Goal: Transaction & Acquisition: Purchase product/service

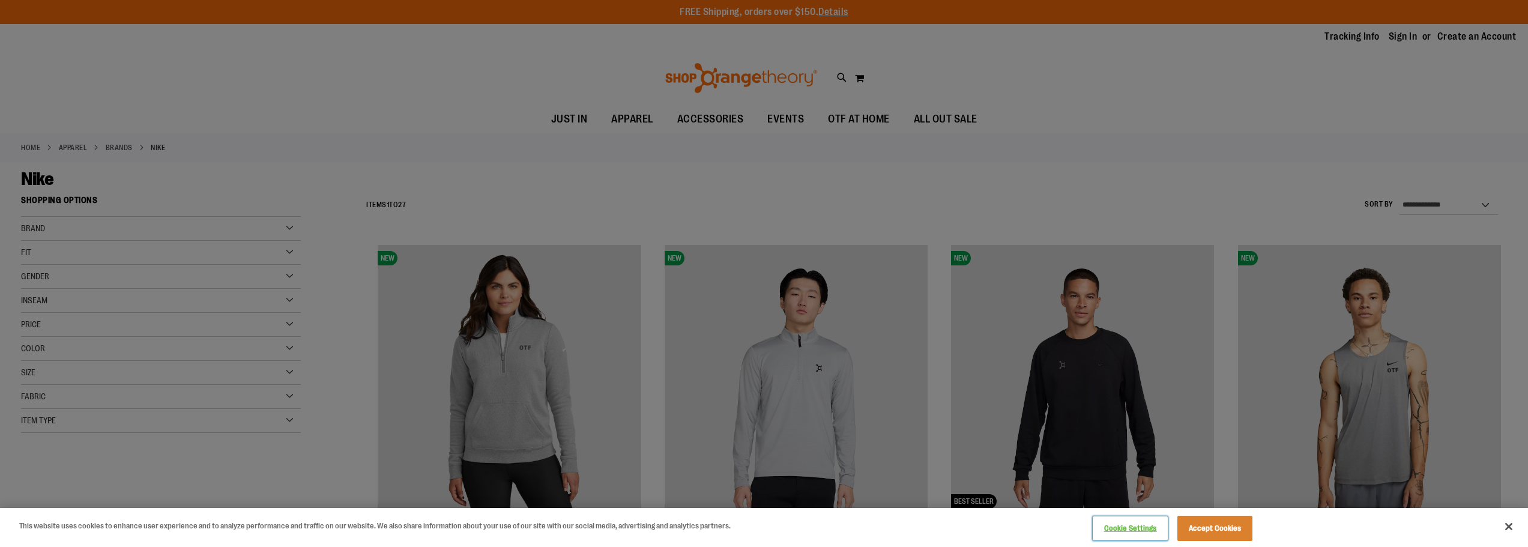
click at [1107, 526] on button "Cookie Settings" at bounding box center [1130, 528] width 75 height 24
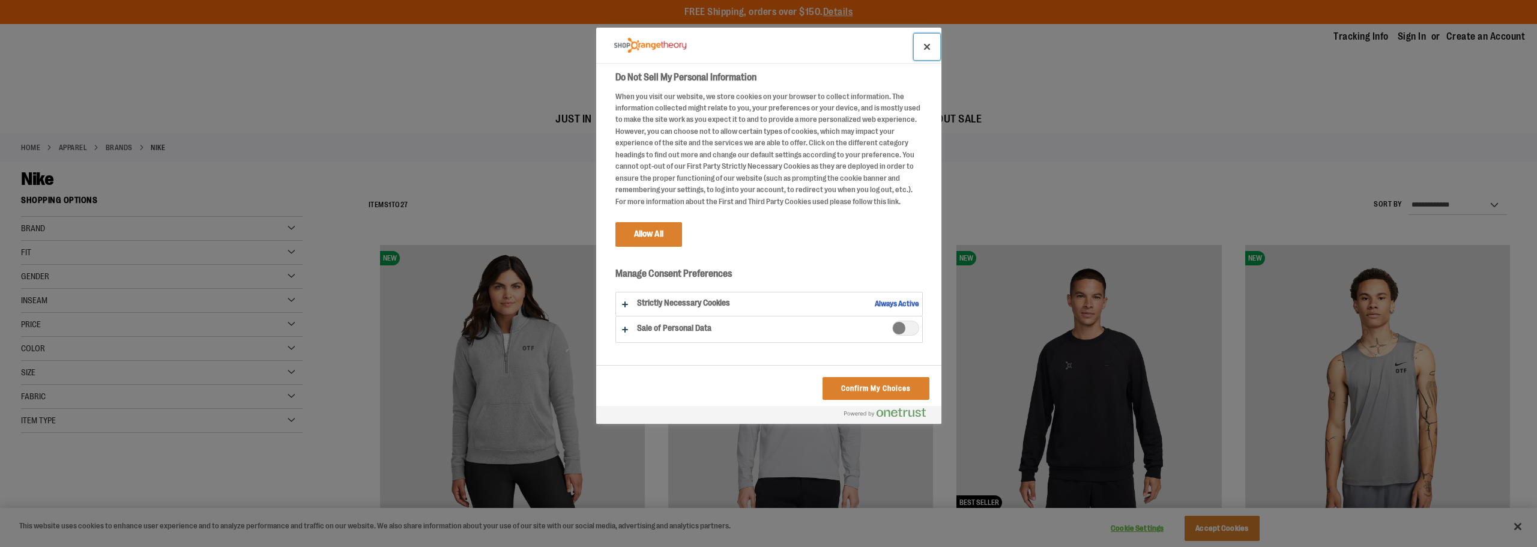
drag, startPoint x: 929, startPoint y: 46, endPoint x: 1295, endPoint y: 151, distance: 381.0
click at [931, 49] on button "Close" at bounding box center [927, 47] width 26 height 26
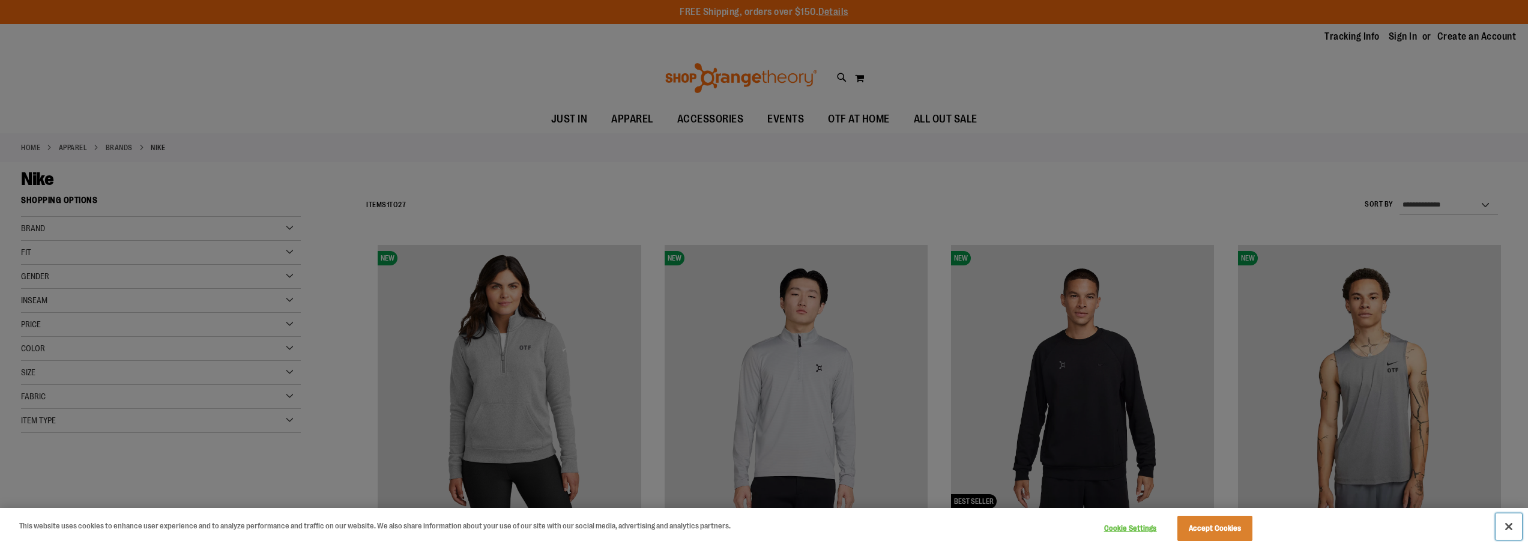
click at [1507, 526] on button "Close" at bounding box center [1509, 526] width 26 height 26
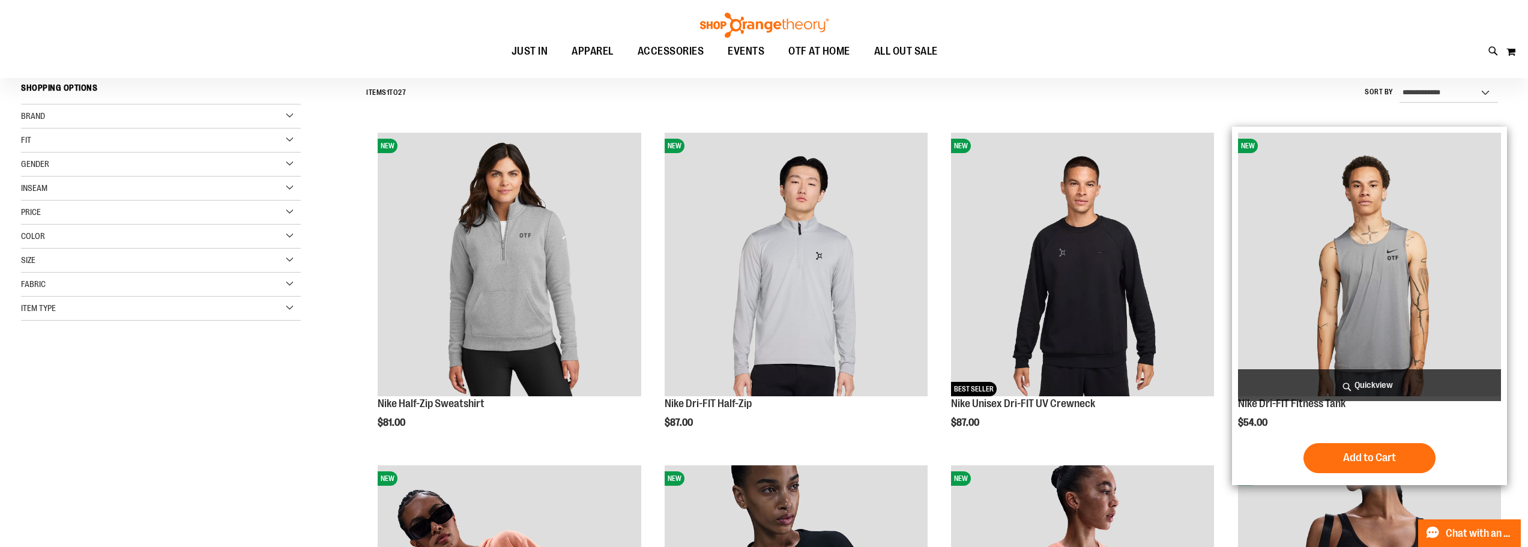
scroll to position [120, 0]
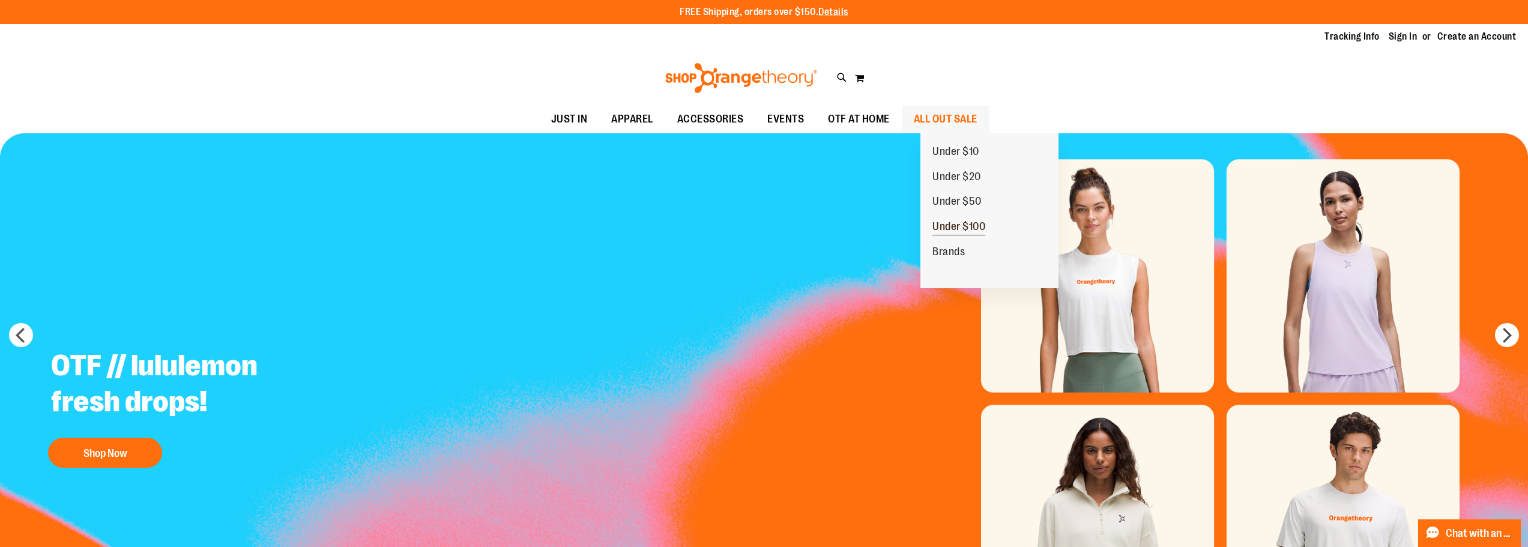
click at [954, 226] on span "Under $100" at bounding box center [959, 227] width 53 height 15
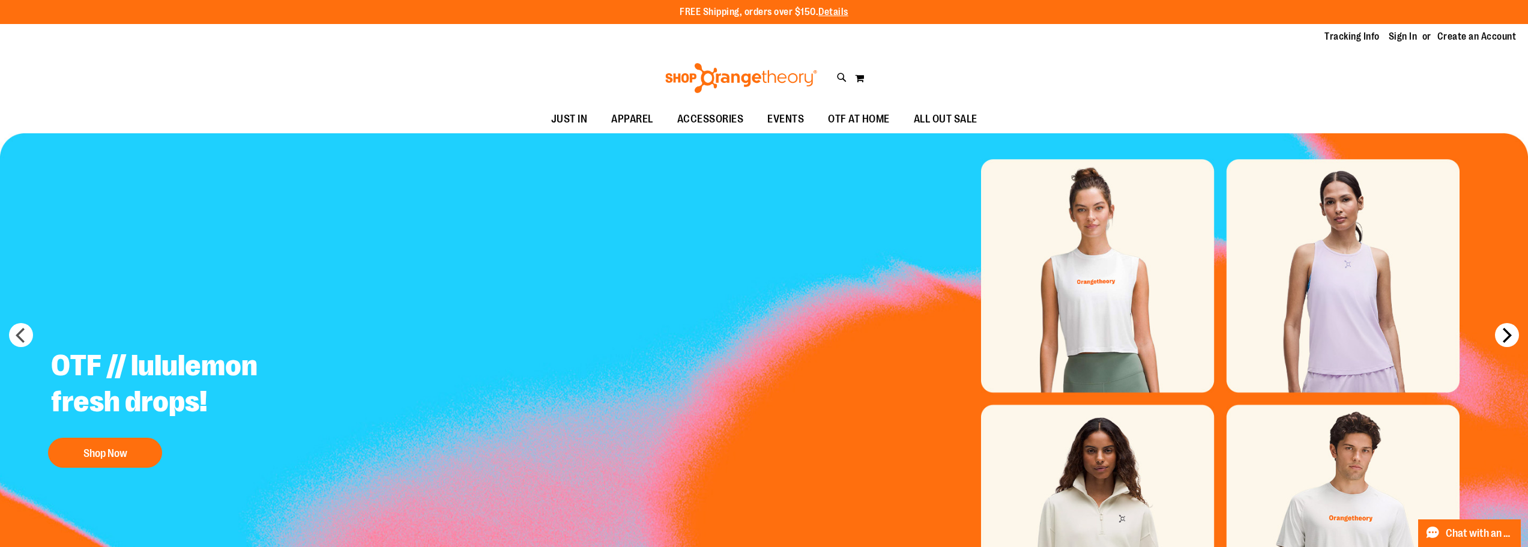
click at [1503, 338] on button "next" at bounding box center [1507, 335] width 24 height 24
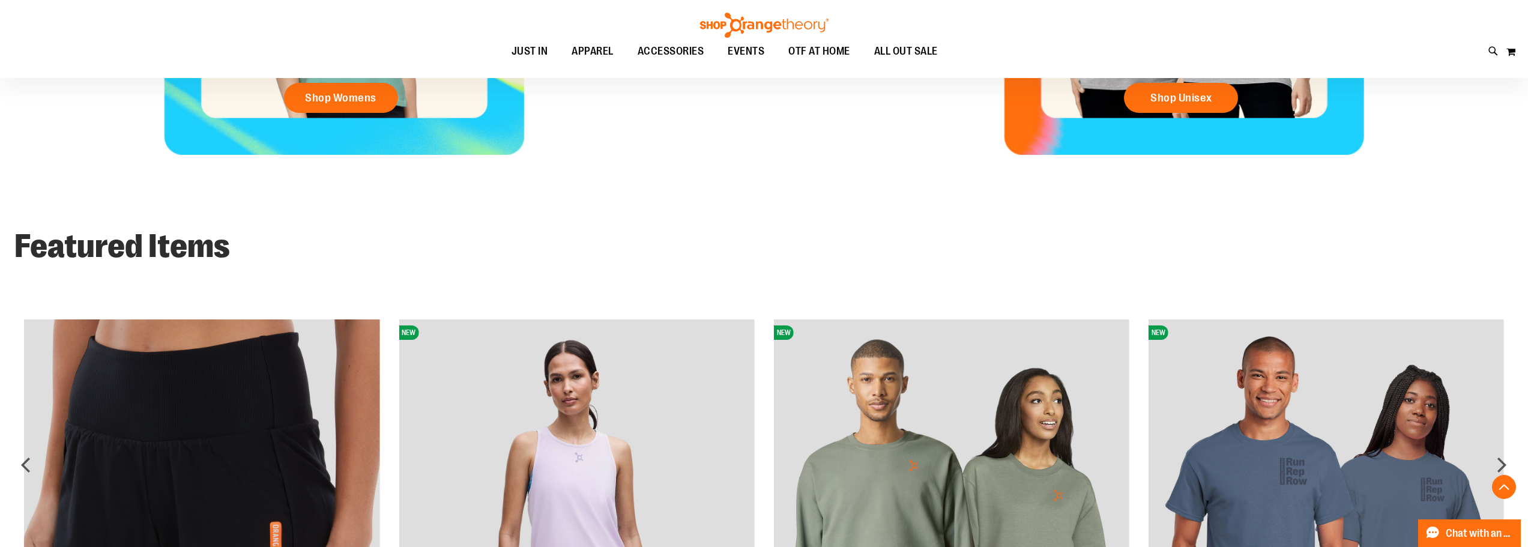
scroll to position [975, 0]
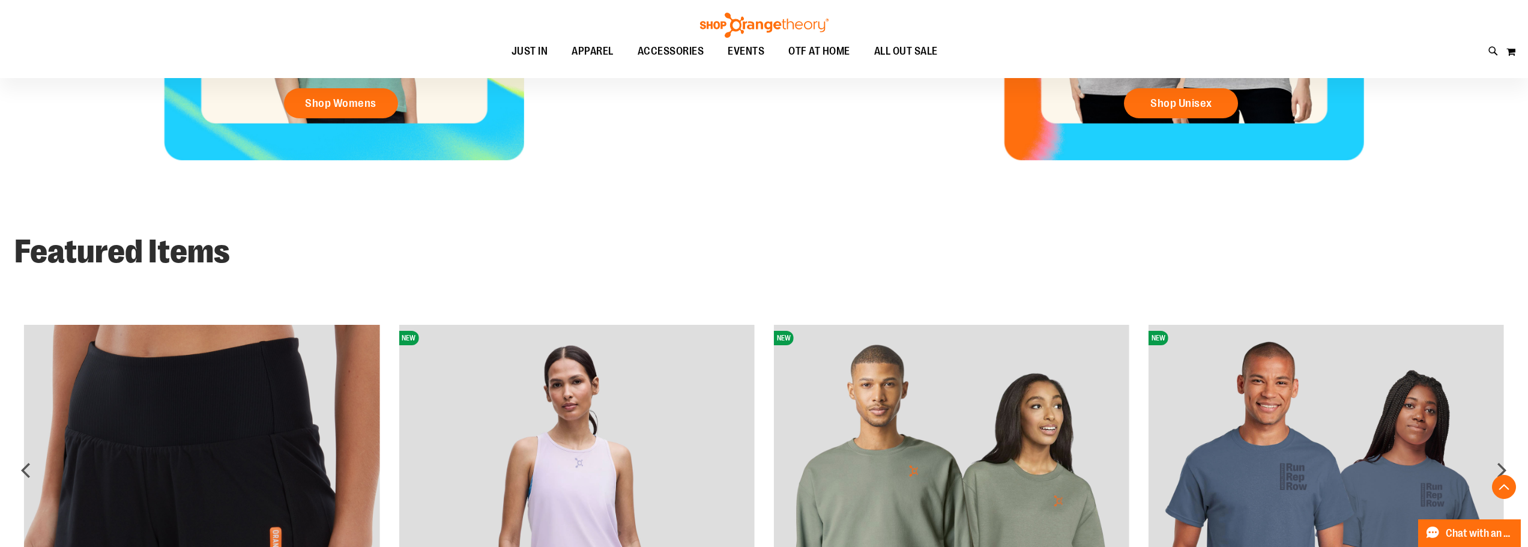
drag, startPoint x: 1497, startPoint y: 456, endPoint x: 1514, endPoint y: 476, distance: 26.4
click at [1508, 488] on div "FREE Shipping, orders over $150. Details To order the Spring Dri Tri event bund…" at bounding box center [764, 50] width 1528 height 2050
click at [1502, 468] on div "next" at bounding box center [1502, 470] width 24 height 24
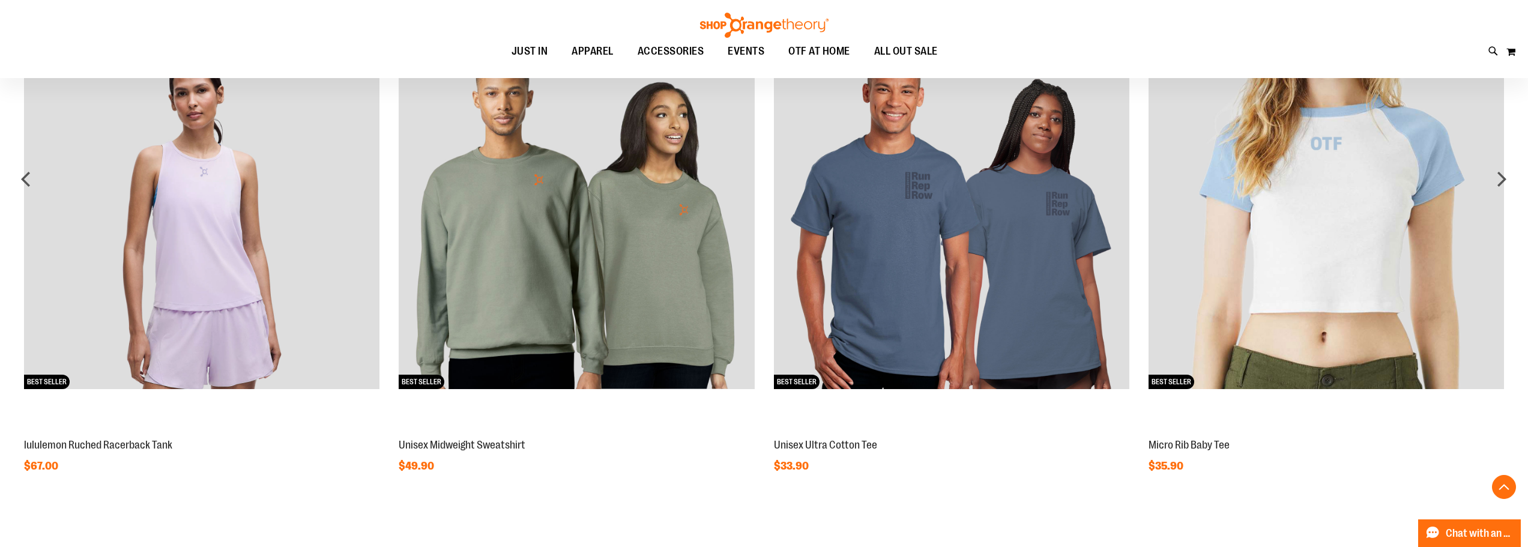
scroll to position [1275, 0]
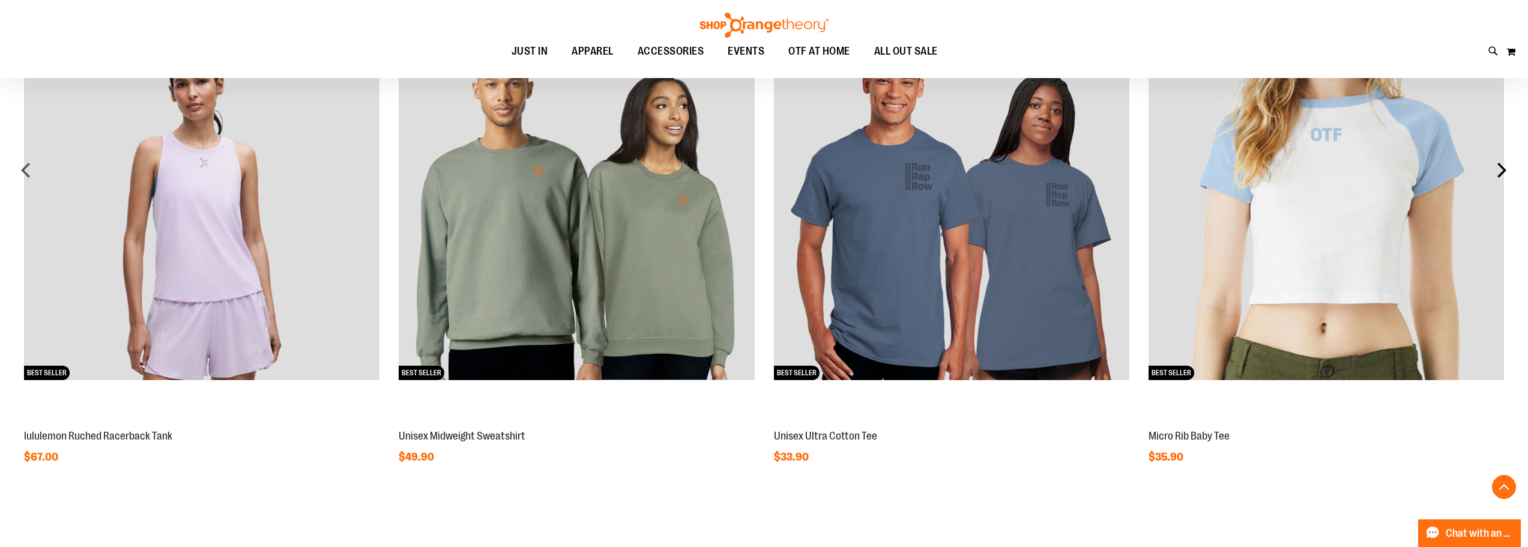
click at [1502, 167] on div "next" at bounding box center [1502, 170] width 24 height 24
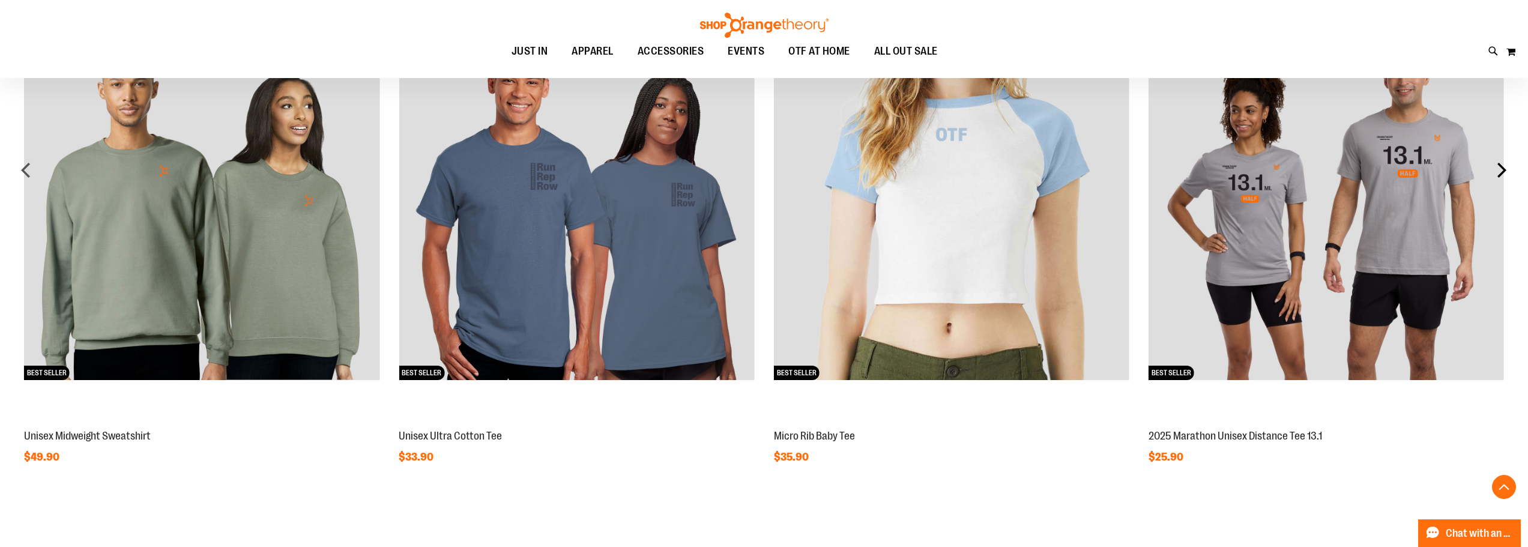
click at [1502, 167] on div "next" at bounding box center [1502, 170] width 24 height 24
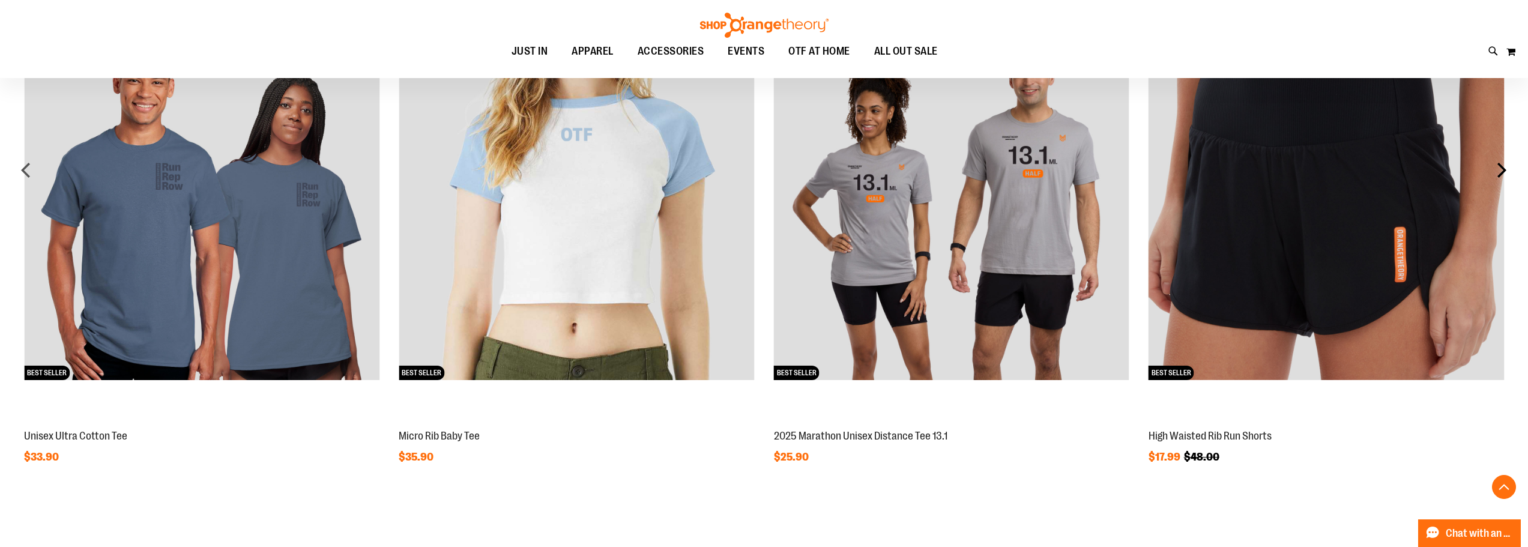
click at [1502, 167] on div "next" at bounding box center [1502, 170] width 24 height 24
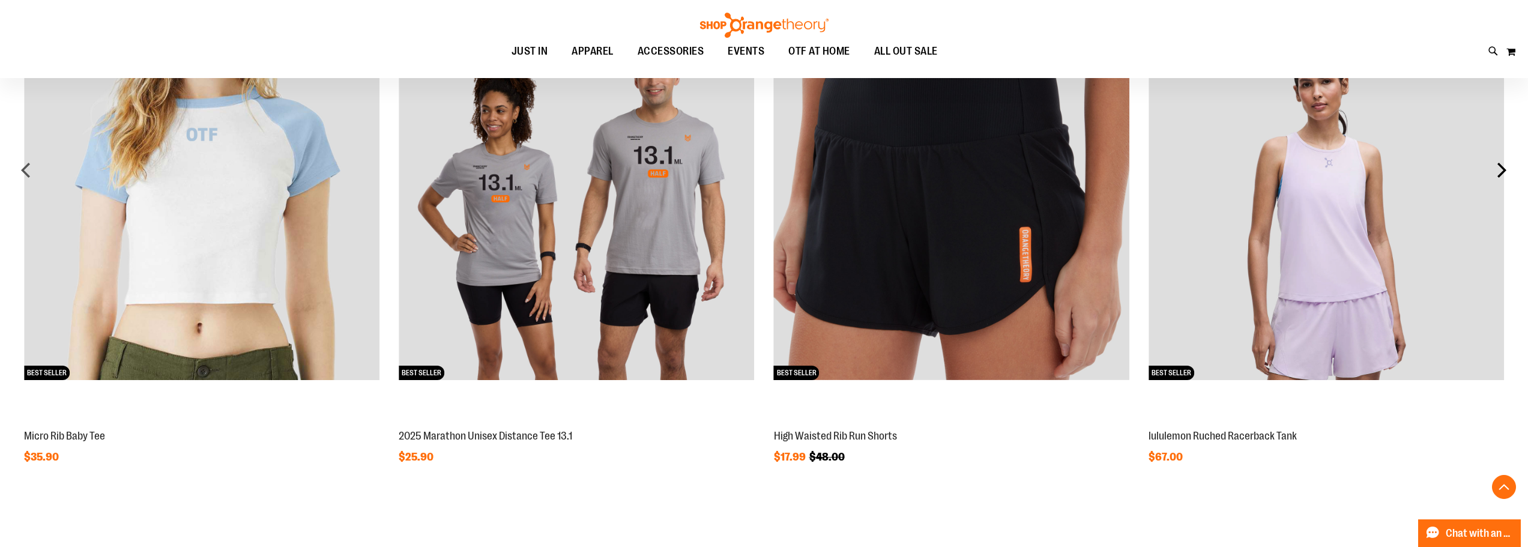
click at [1502, 167] on div "next" at bounding box center [1502, 170] width 24 height 24
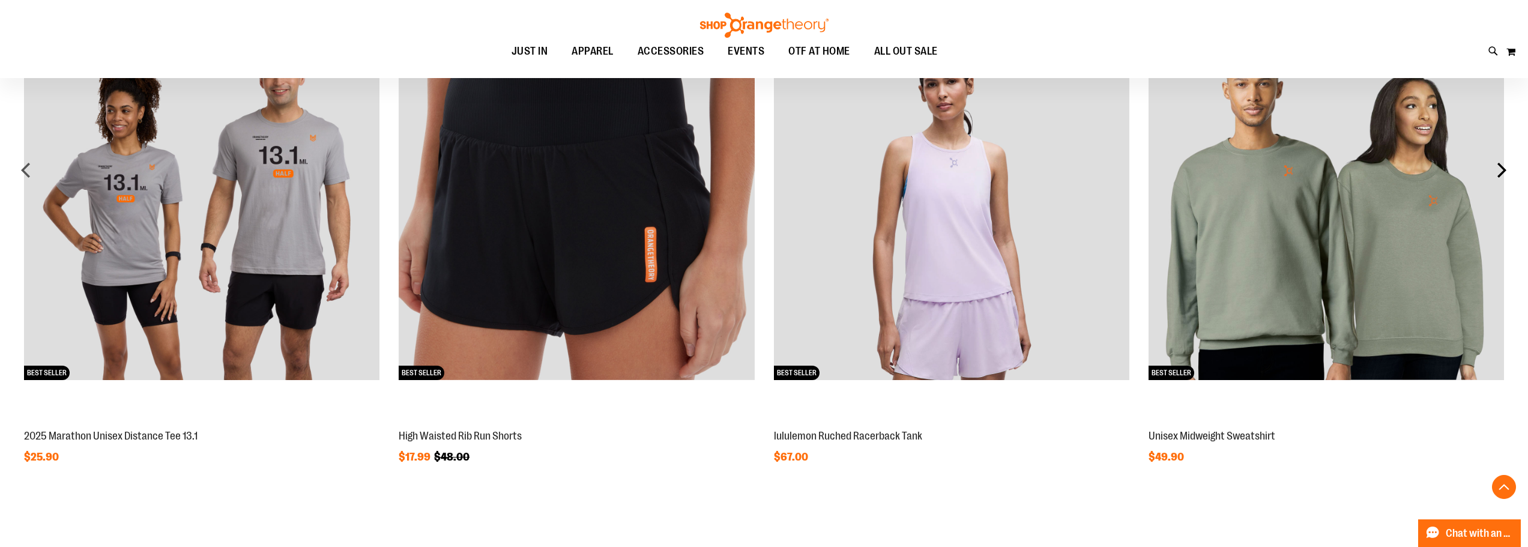
click at [1502, 167] on div "next" at bounding box center [1502, 170] width 24 height 24
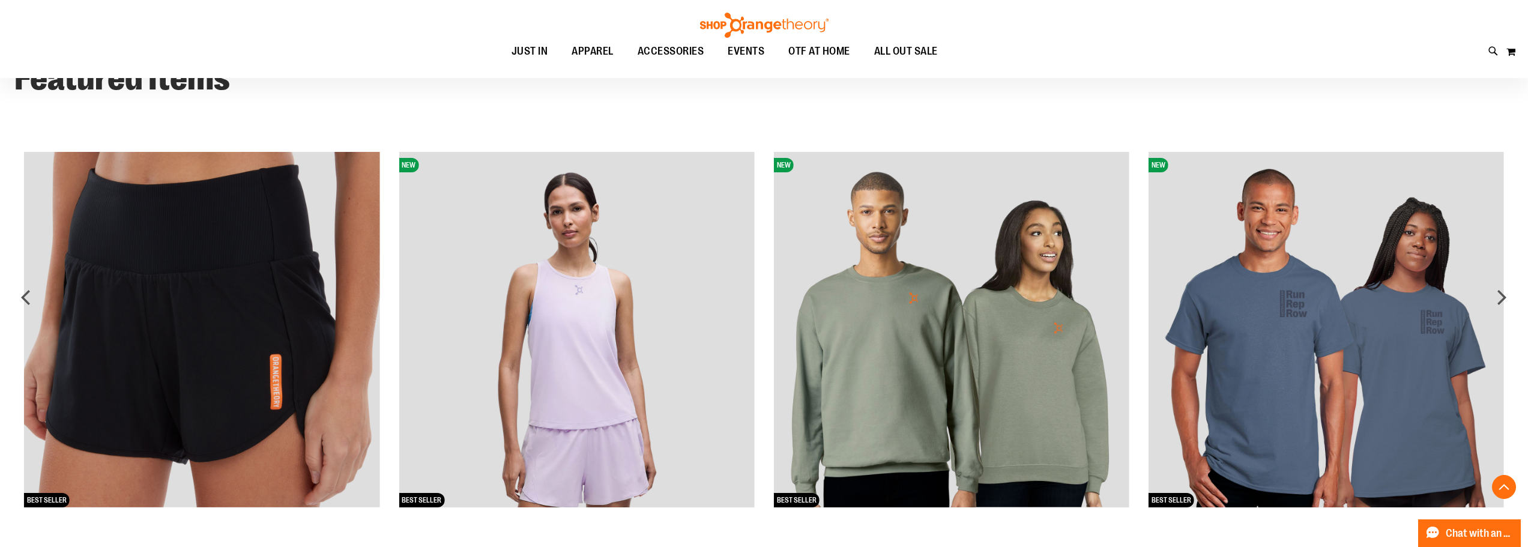
scroll to position [975, 0]
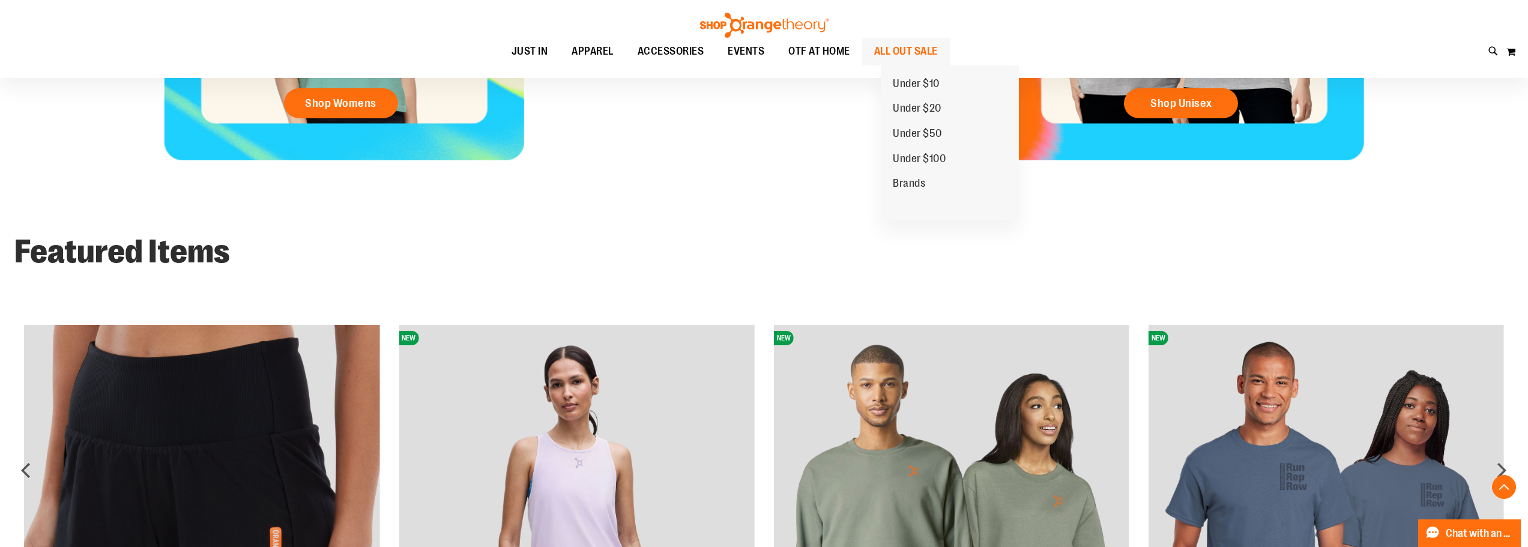
click at [938, 46] on span "ALL OUT SALE" at bounding box center [906, 51] width 64 height 27
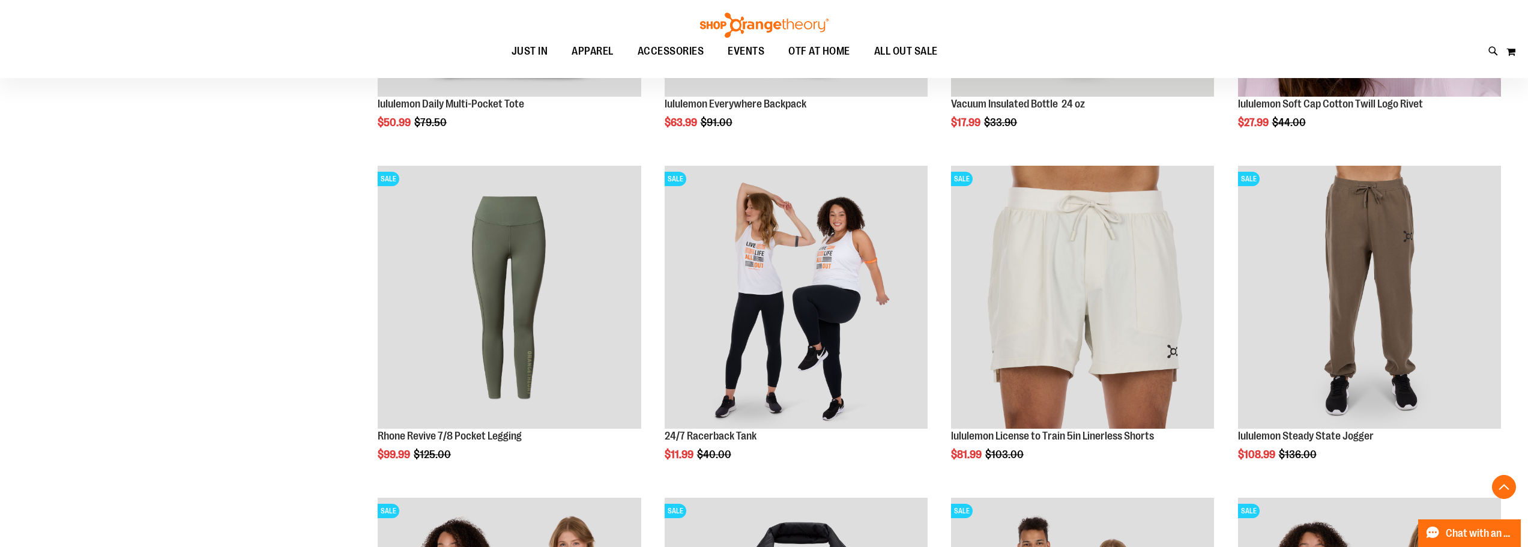
scroll to position [420, 0]
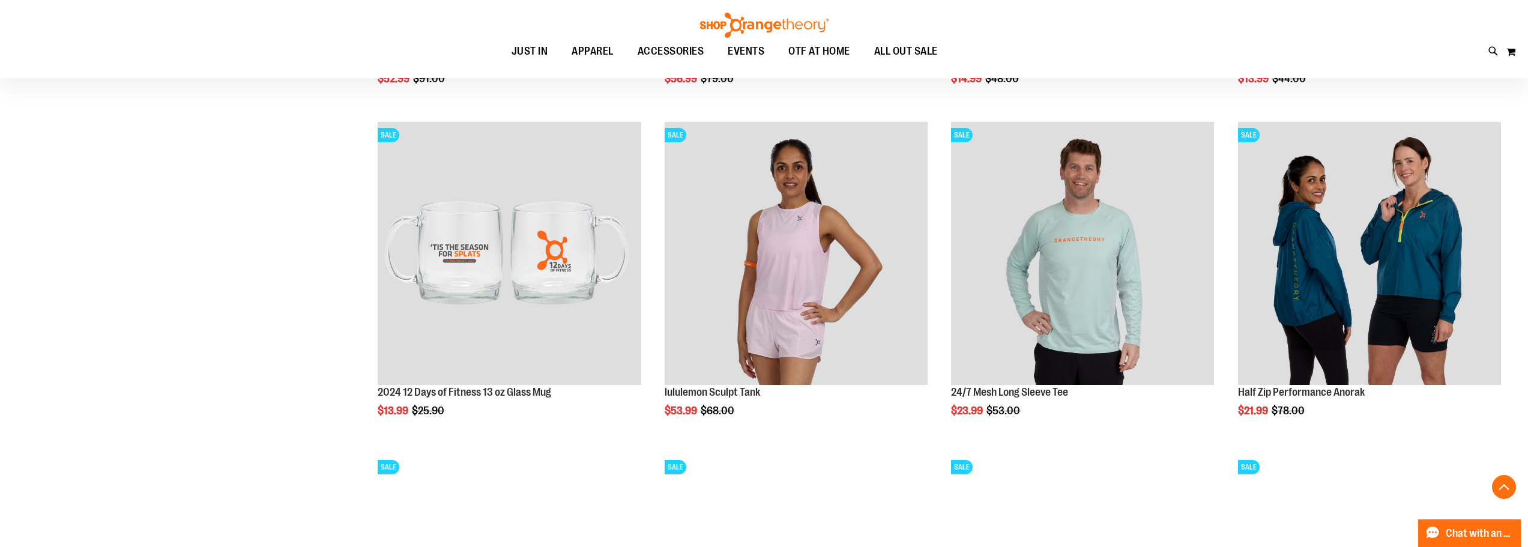
scroll to position [1501, 0]
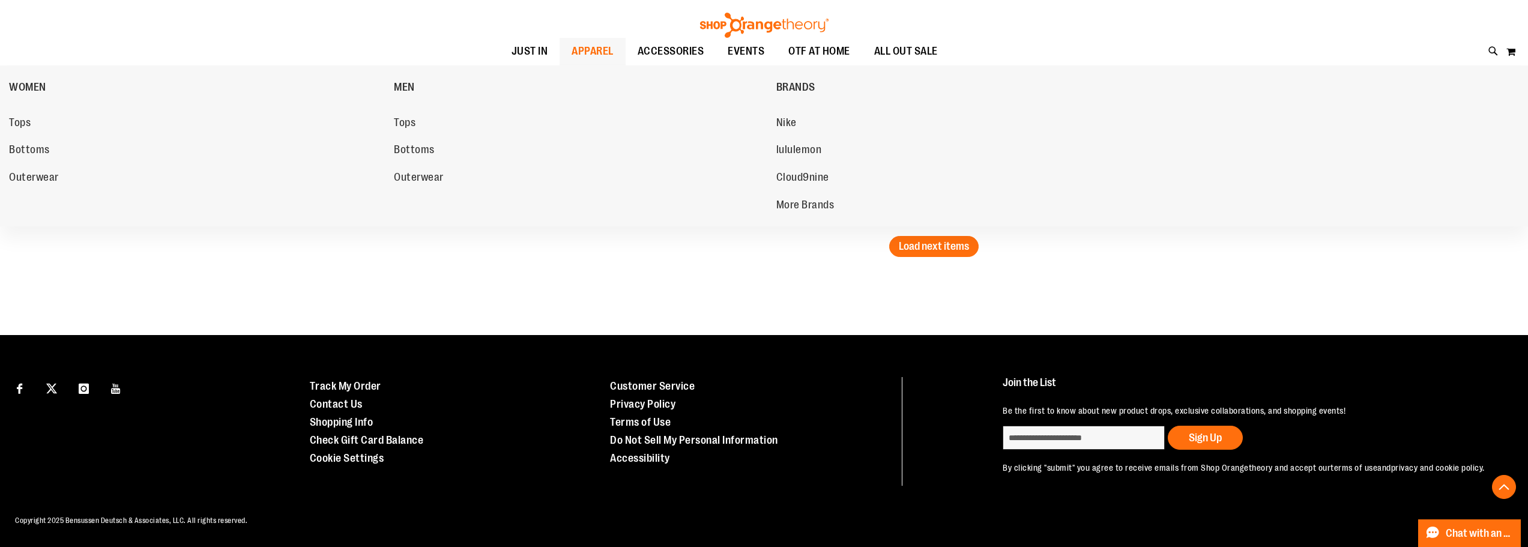
scroll to position [3002, 0]
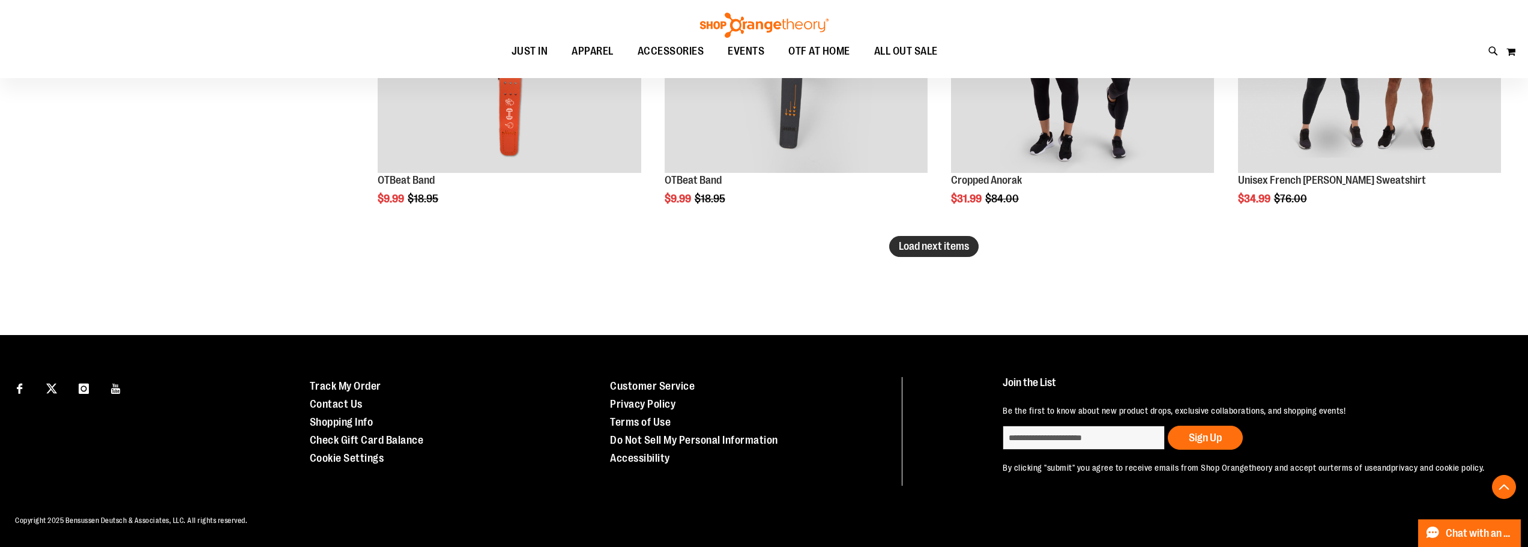
click at [911, 240] on span "Load next items" at bounding box center [934, 246] width 70 height 12
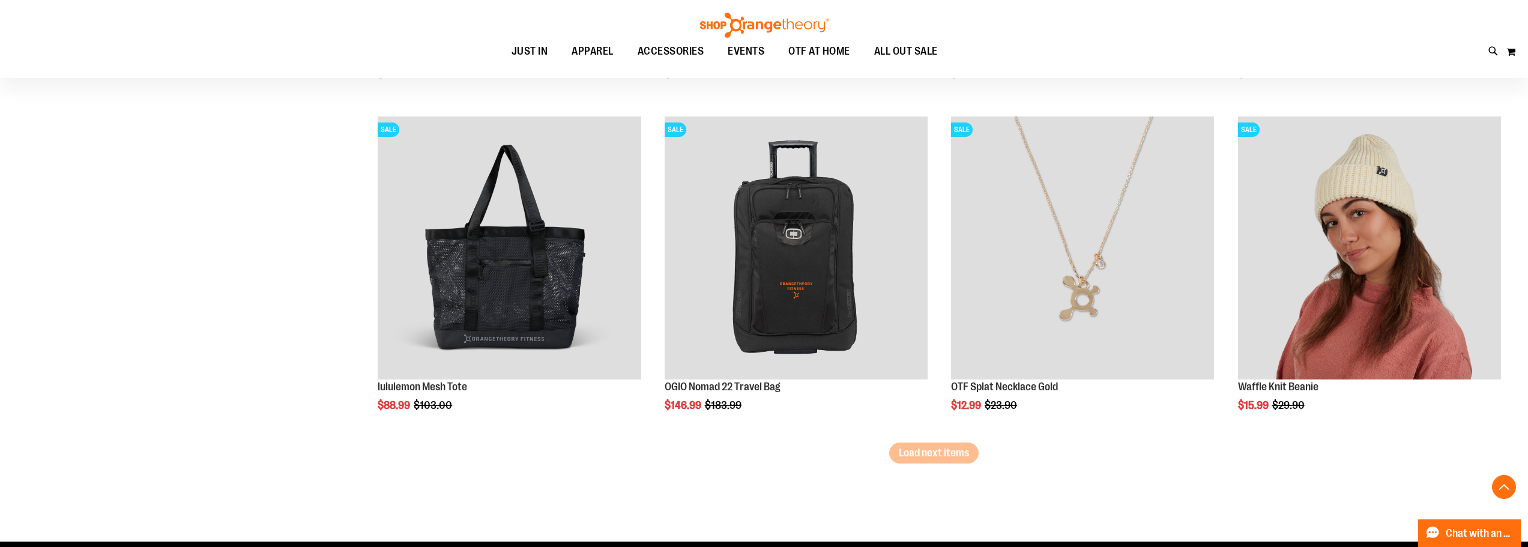
scroll to position [3836, 0]
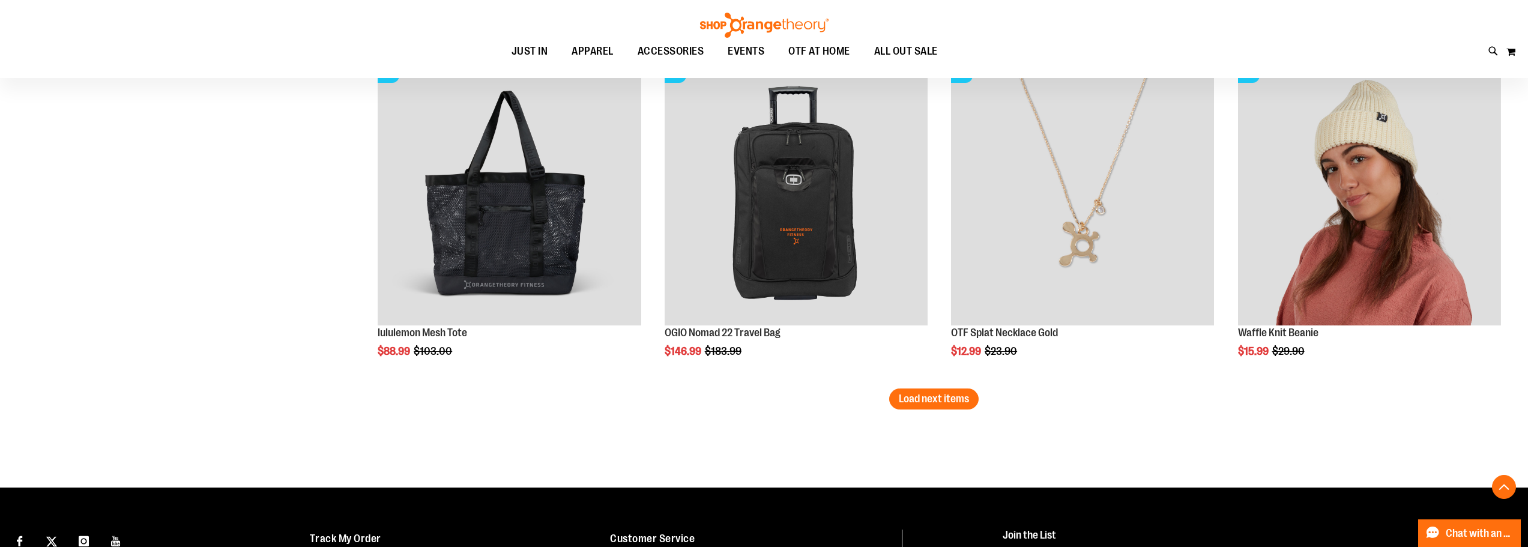
click at [969, 399] on span "Load next items" at bounding box center [934, 399] width 70 height 12
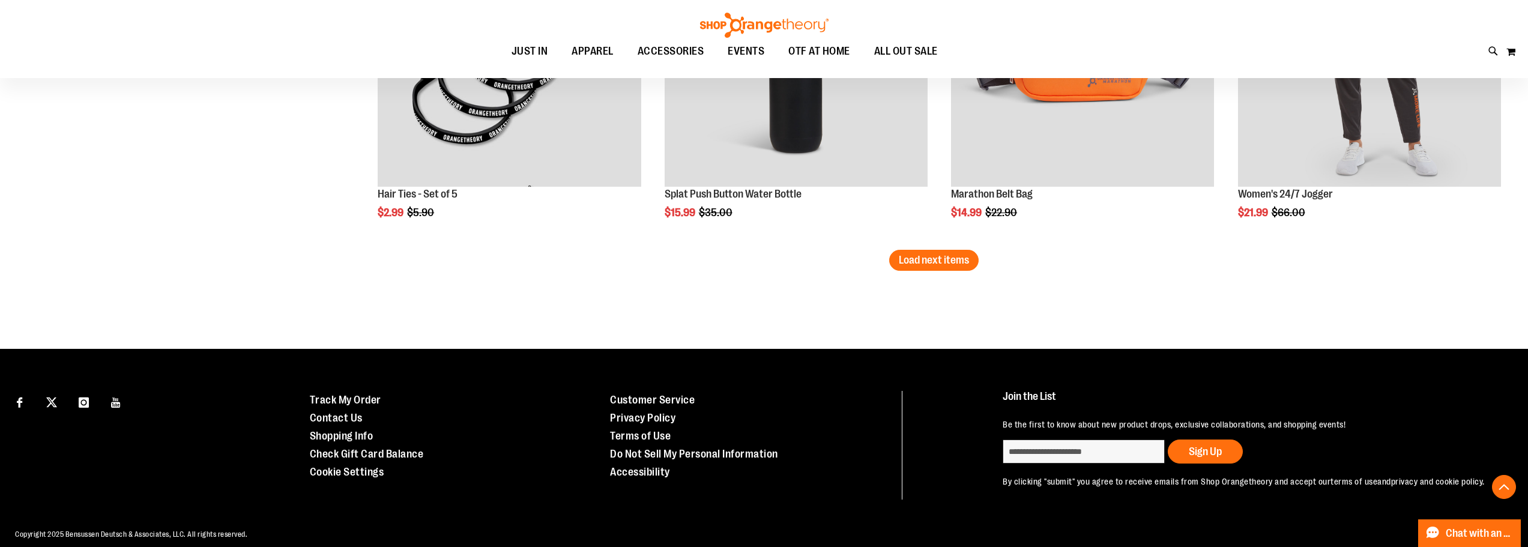
scroll to position [4997, 0]
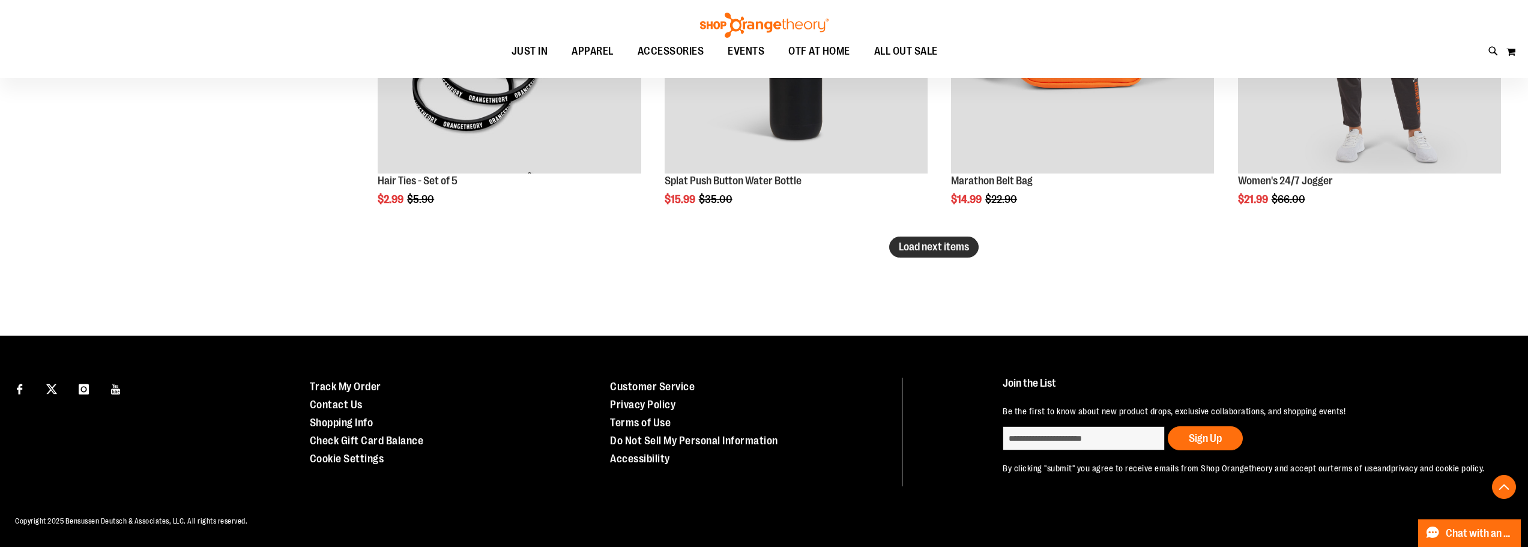
click at [963, 241] on span "Load next items" at bounding box center [934, 247] width 70 height 12
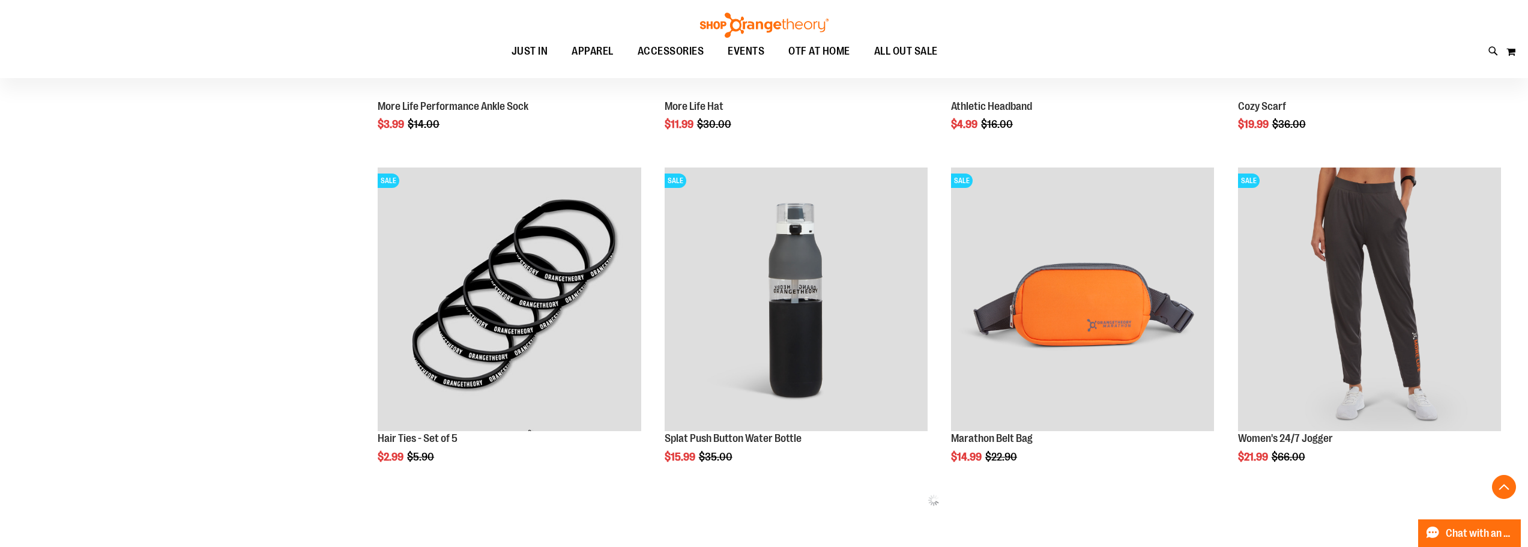
scroll to position [4748, 0]
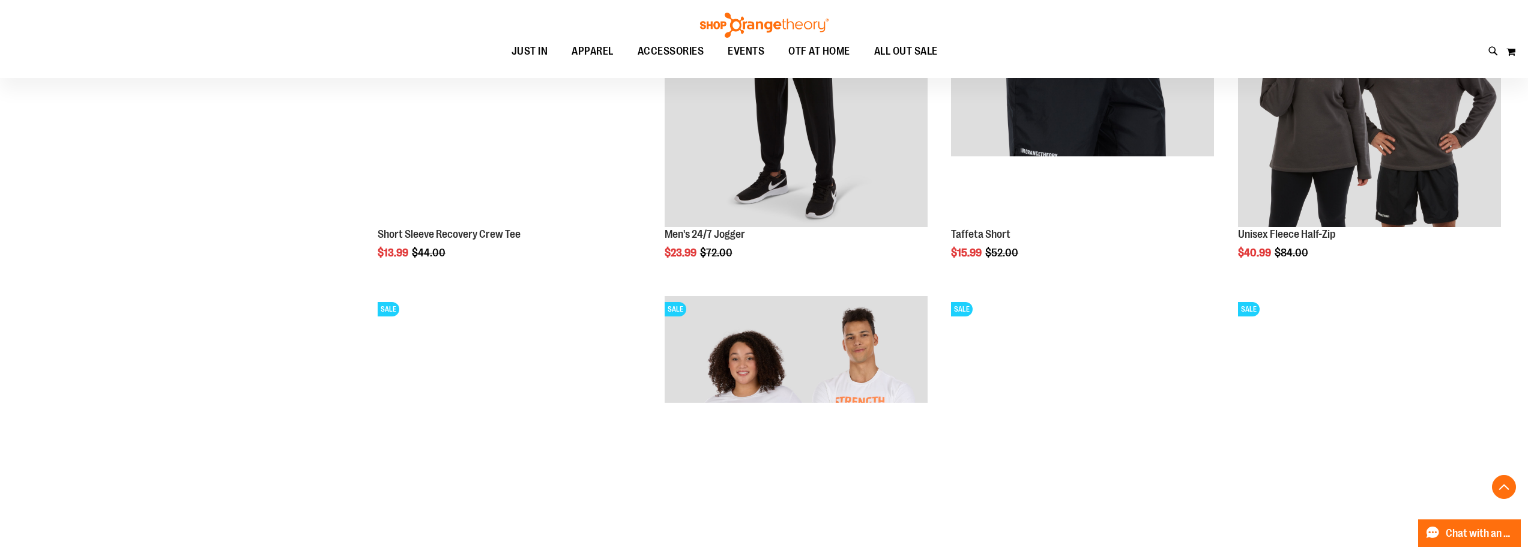
scroll to position [5709, 0]
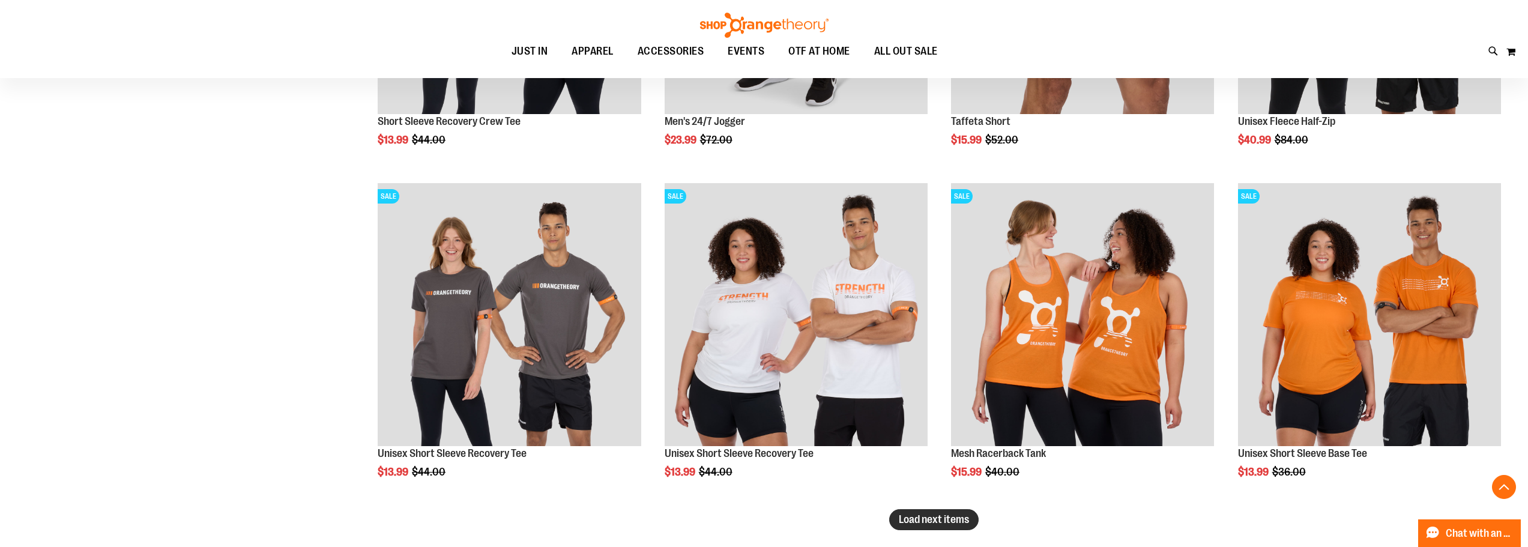
click at [961, 515] on span "Load next items" at bounding box center [934, 519] width 70 height 12
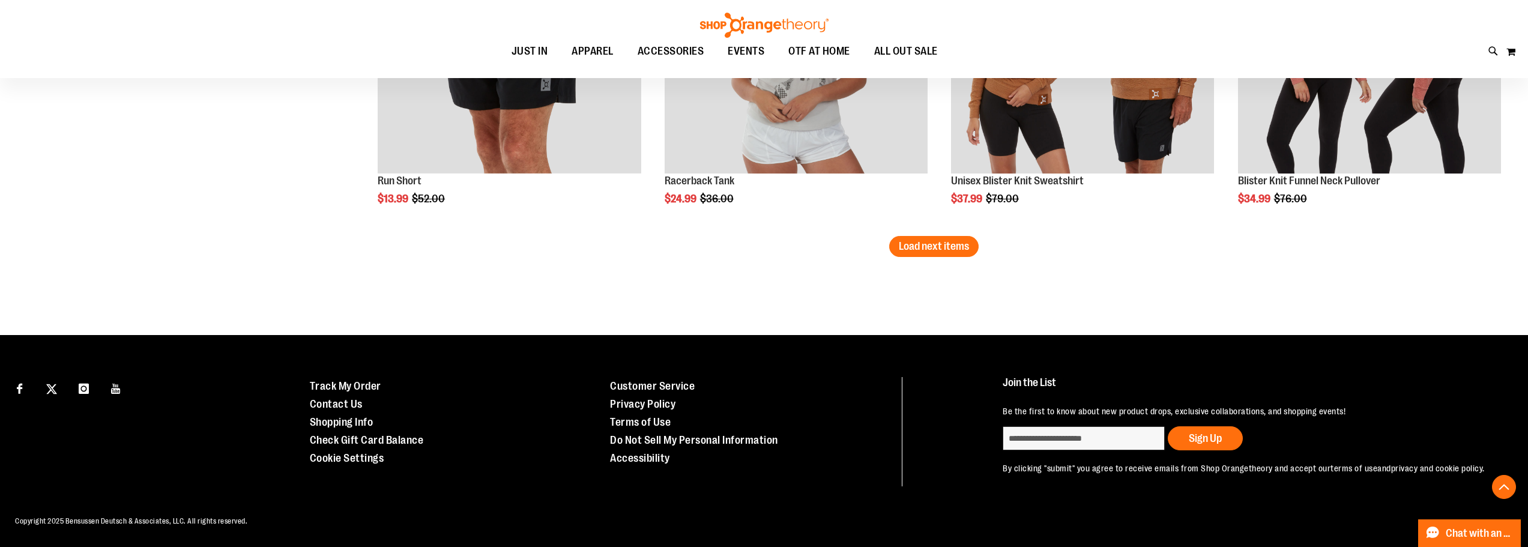
scroll to position [6991, 0]
click at [956, 240] on span "Load next items" at bounding box center [934, 246] width 70 height 12
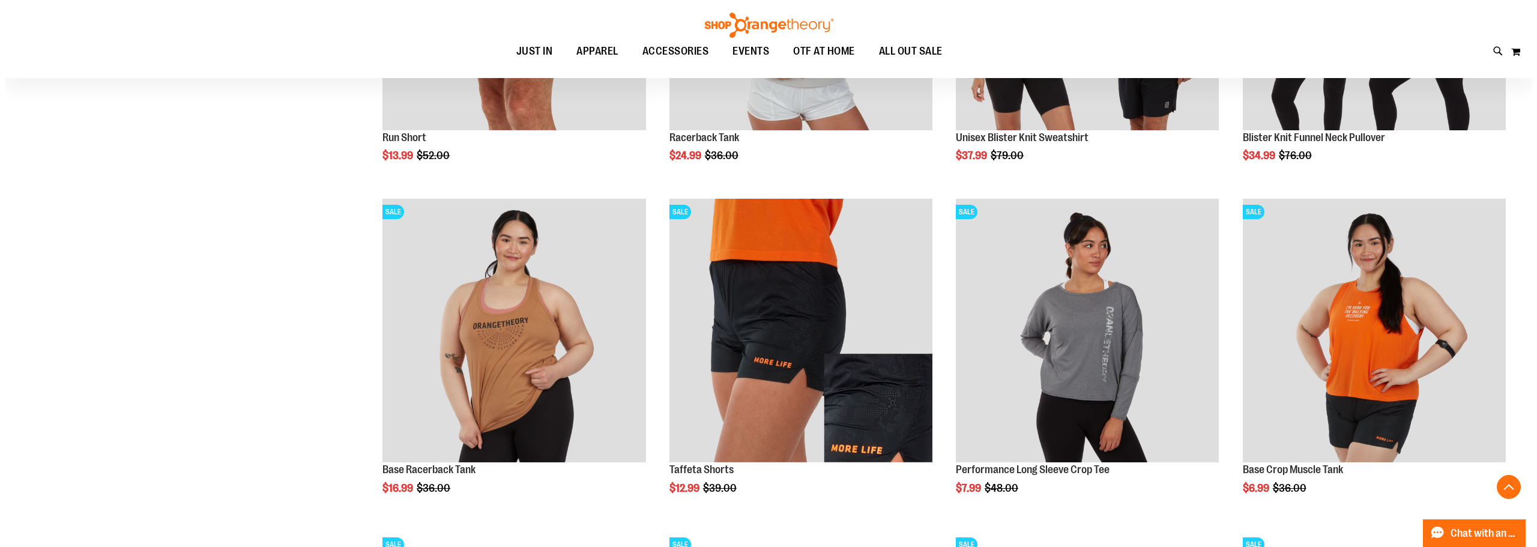
scroll to position [7102, 0]
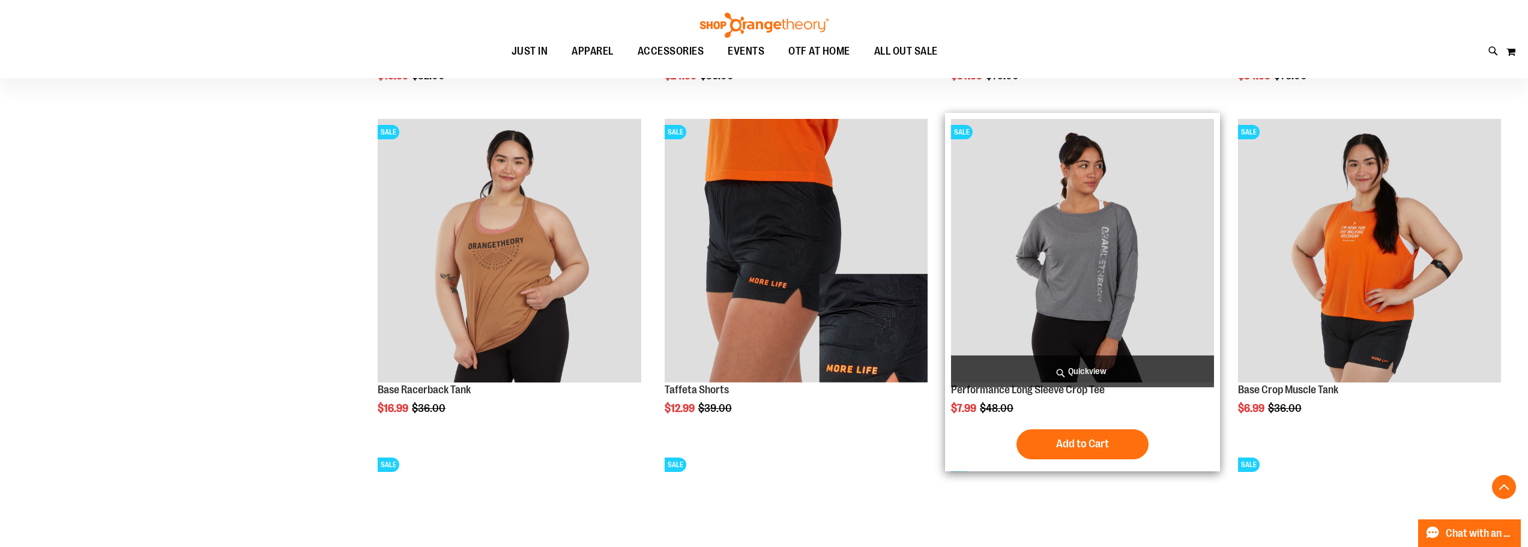
click at [1067, 387] on span "Quickview" at bounding box center [1082, 372] width 263 height 32
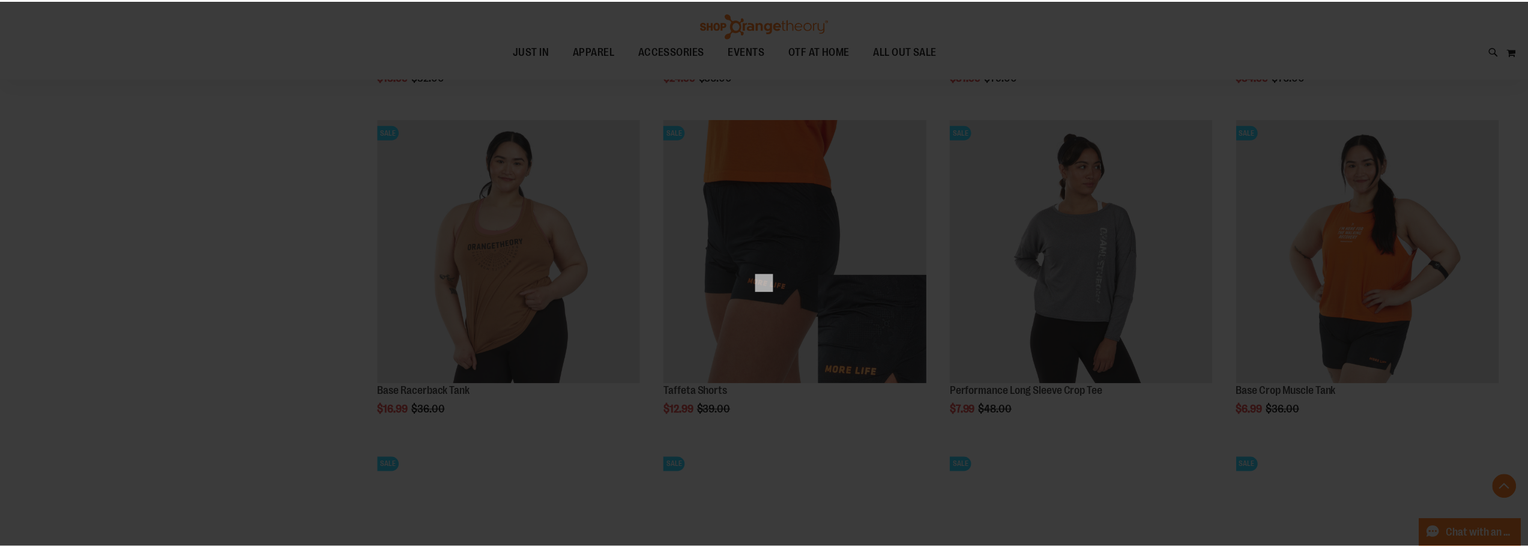
scroll to position [0, 0]
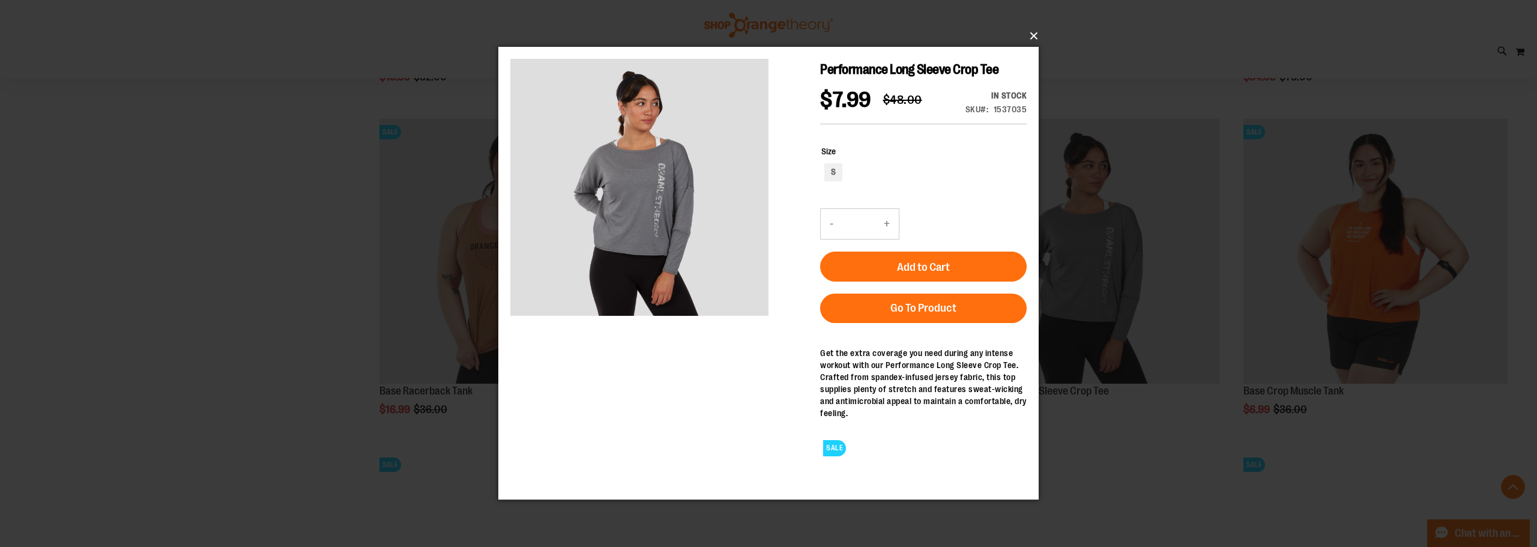
click at [1036, 35] on button "×" at bounding box center [772, 36] width 541 height 26
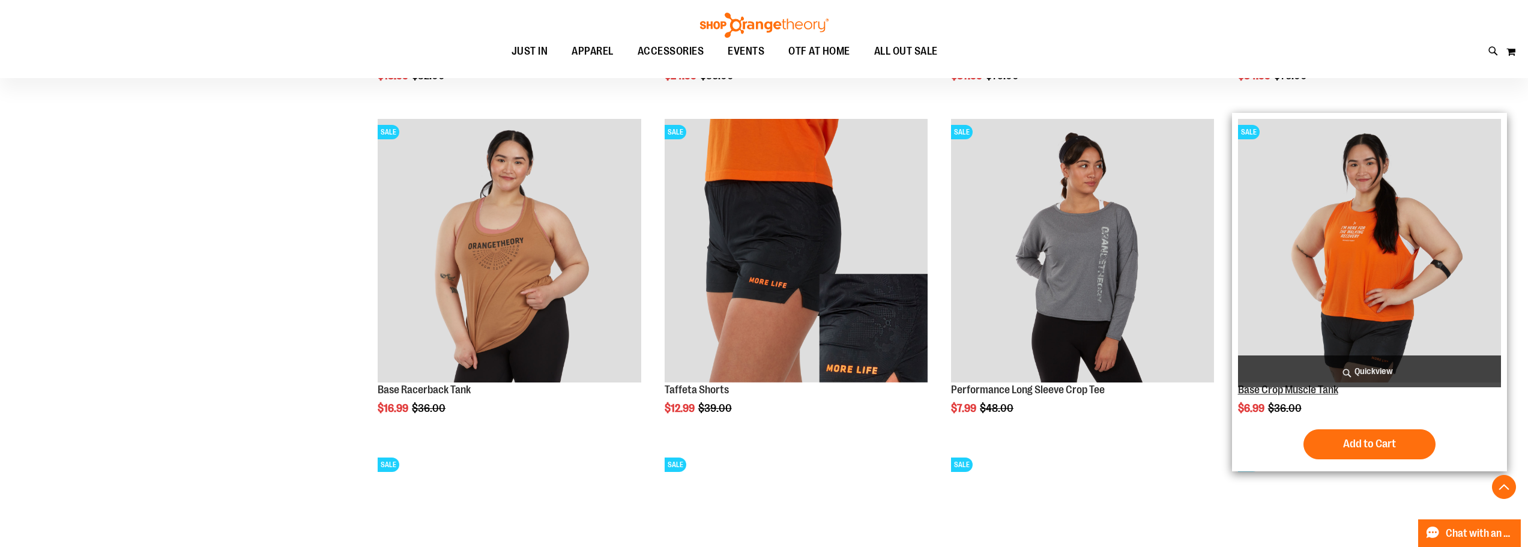
click at [1309, 390] on link "Base Crop Muscle Tank" at bounding box center [1288, 390] width 100 height 12
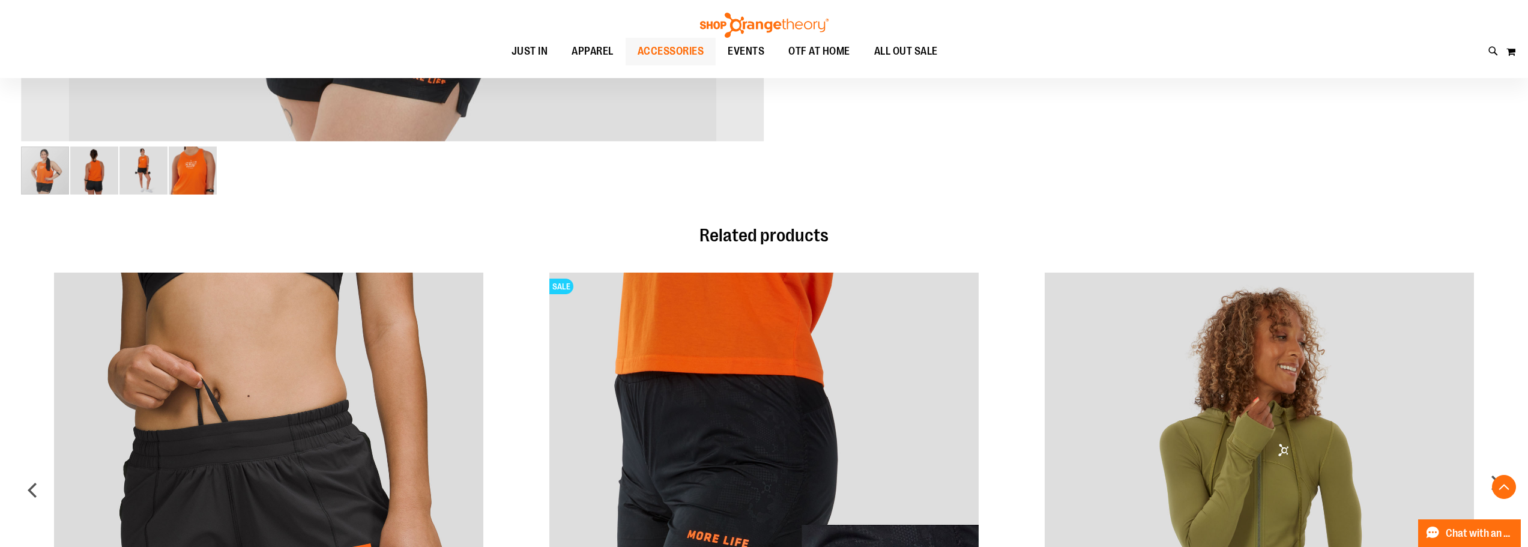
scroll to position [601, 0]
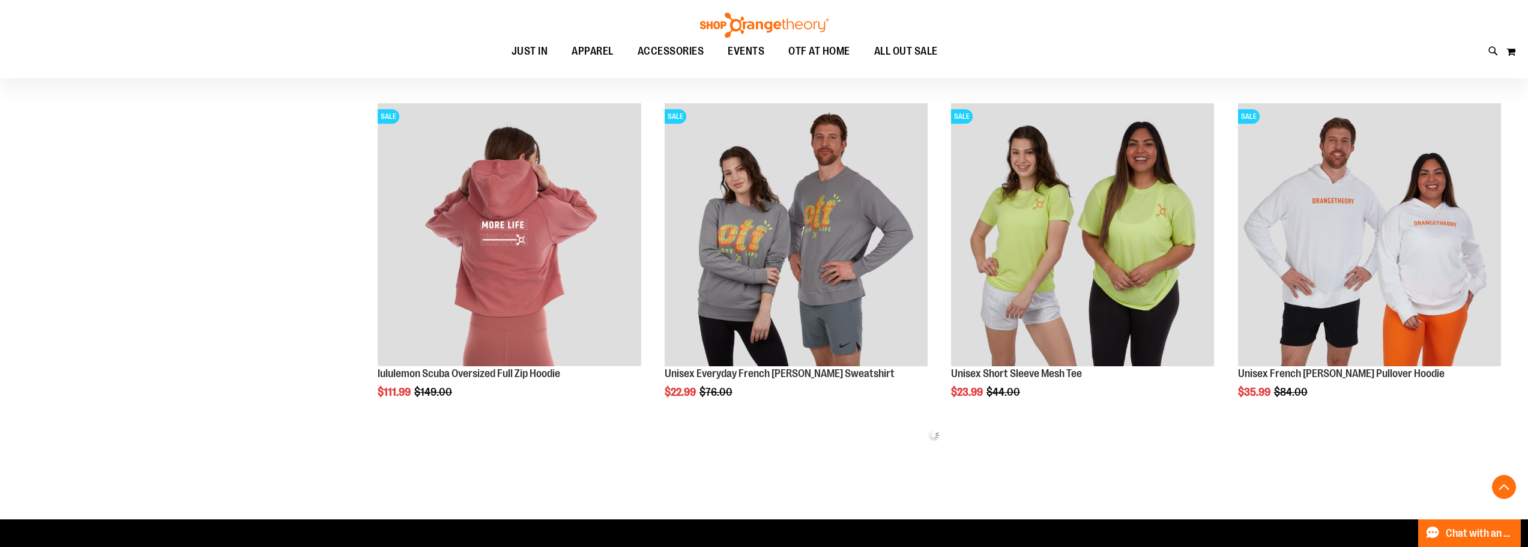
scroll to position [912, 0]
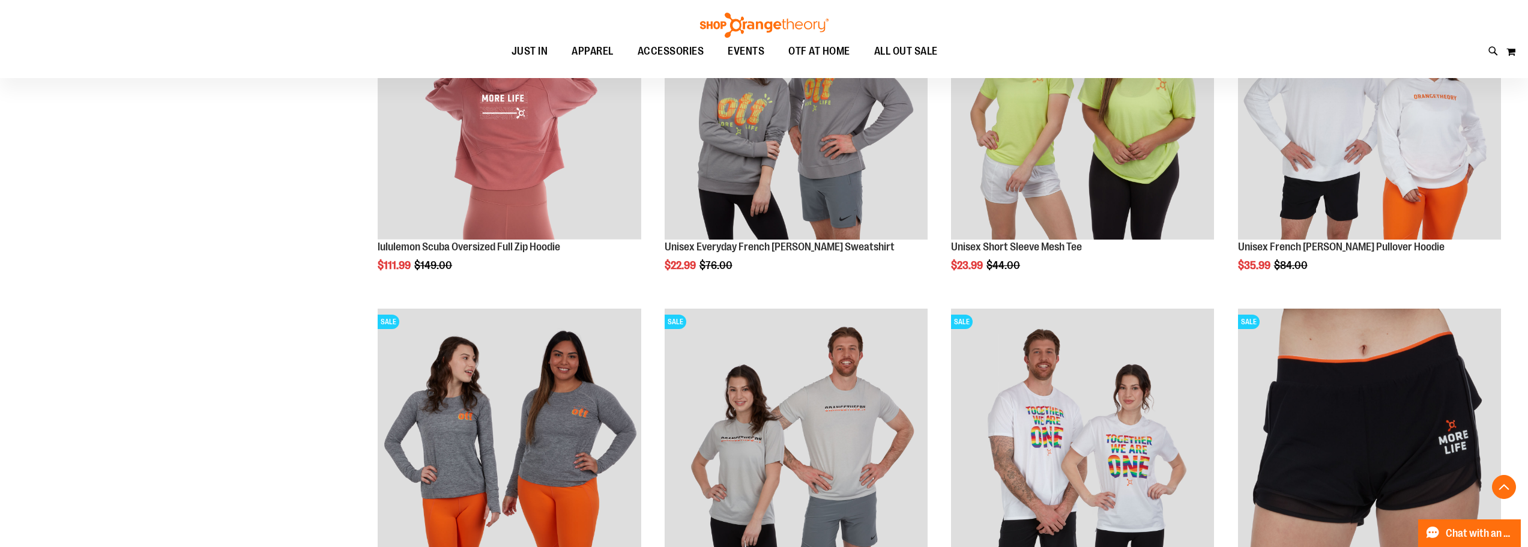
scroll to position [1032, 0]
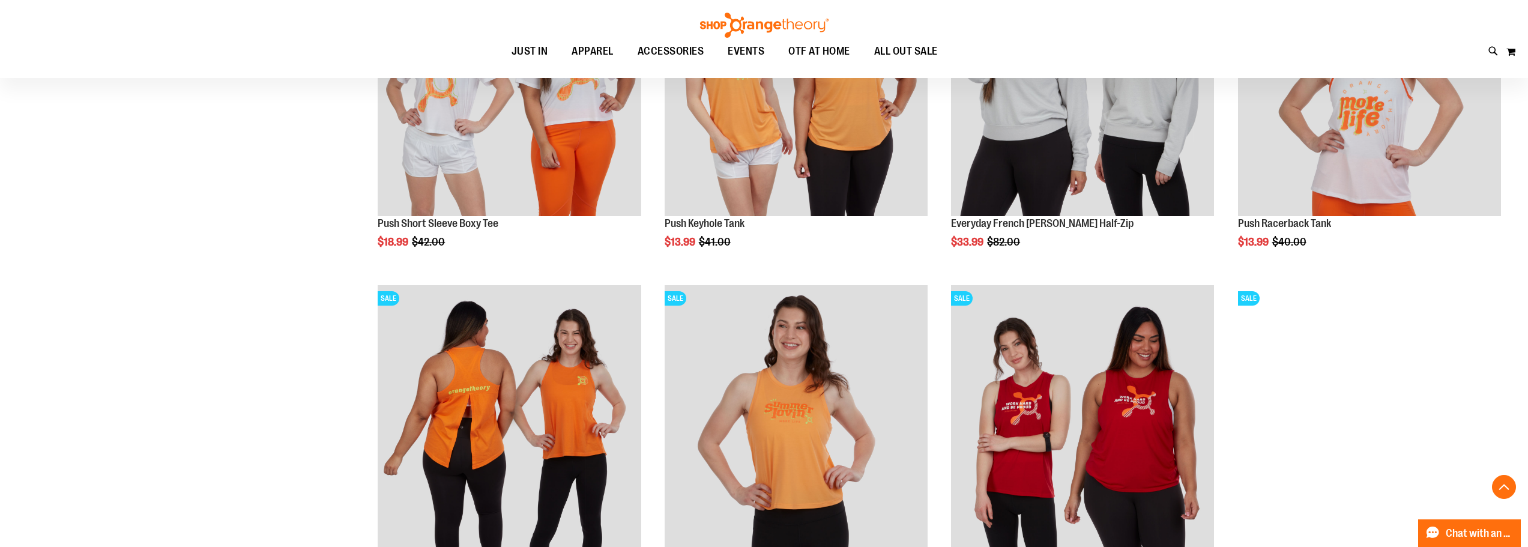
scroll to position [1693, 0]
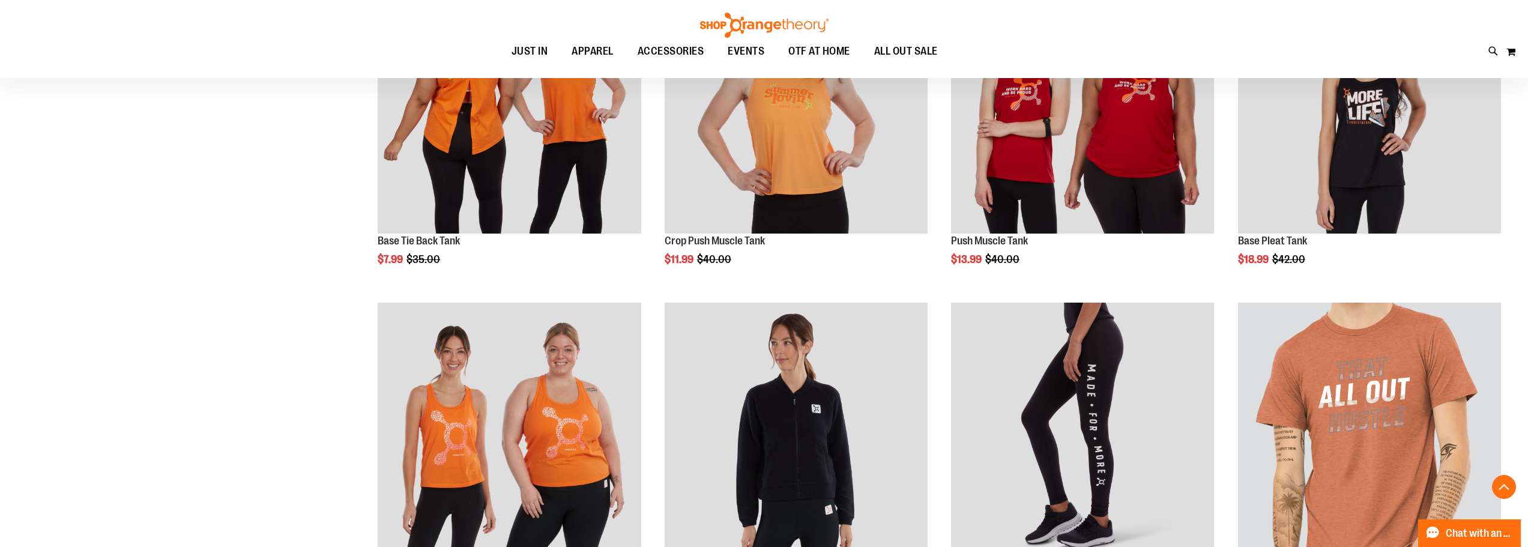
scroll to position [2089, 0]
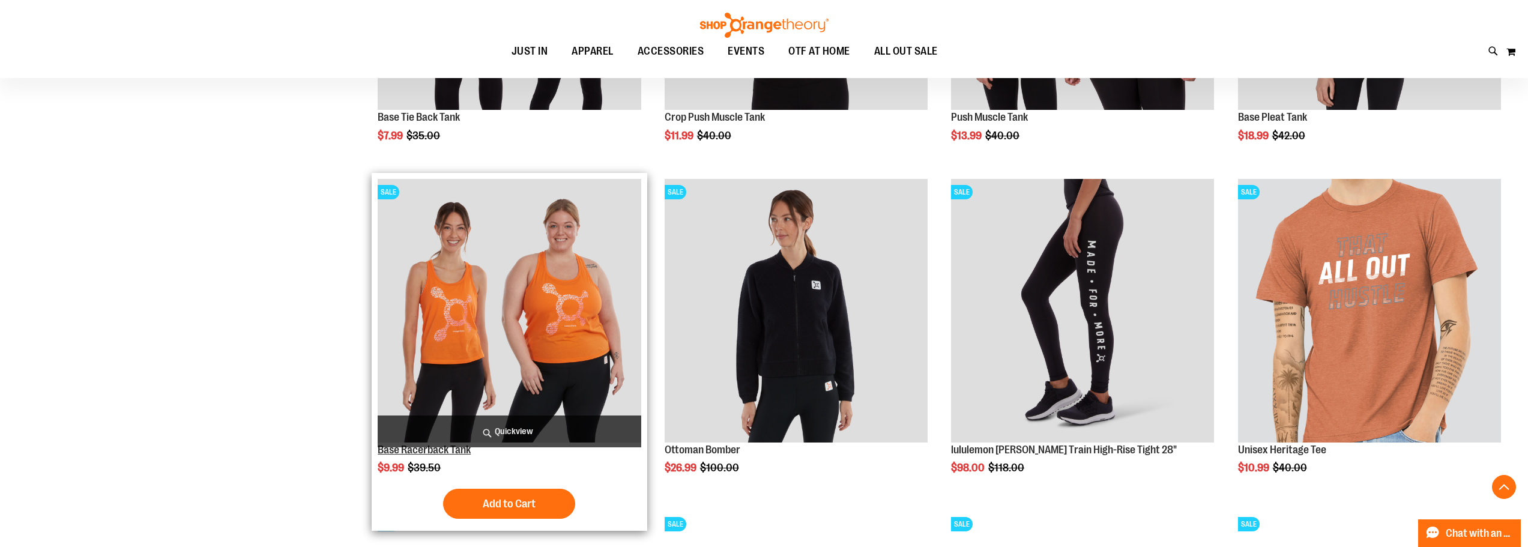
click at [468, 449] on link "Base Racerback Tank" at bounding box center [424, 450] width 93 height 12
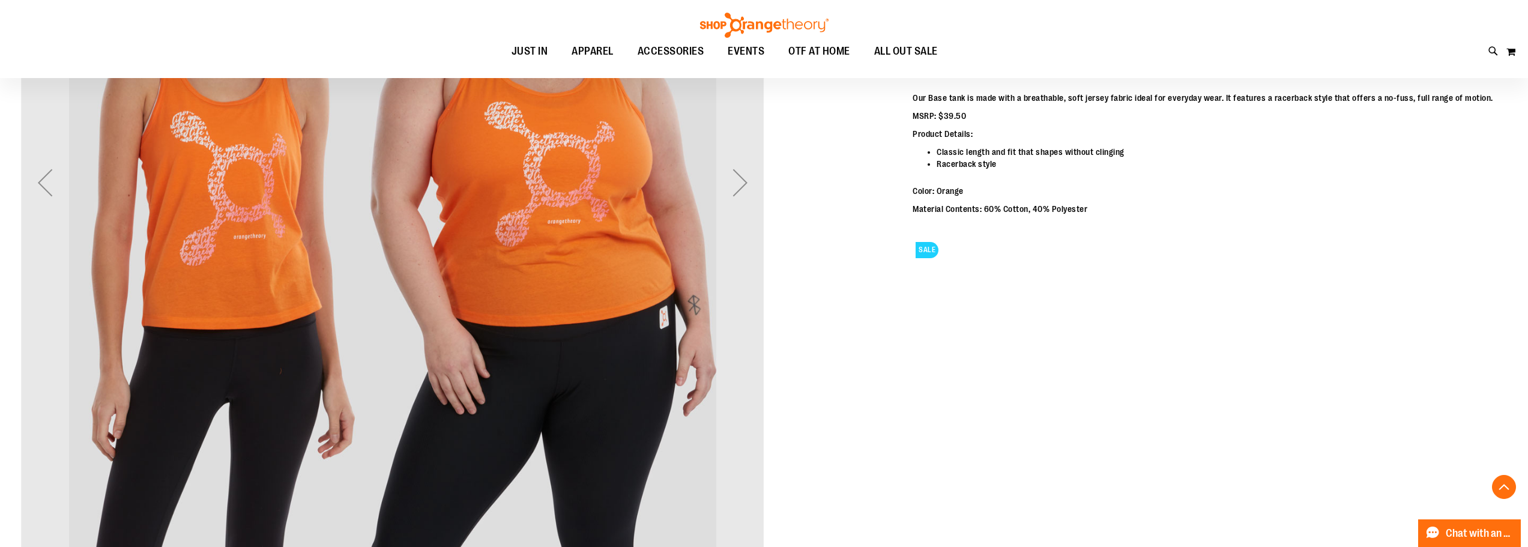
scroll to position [360, 0]
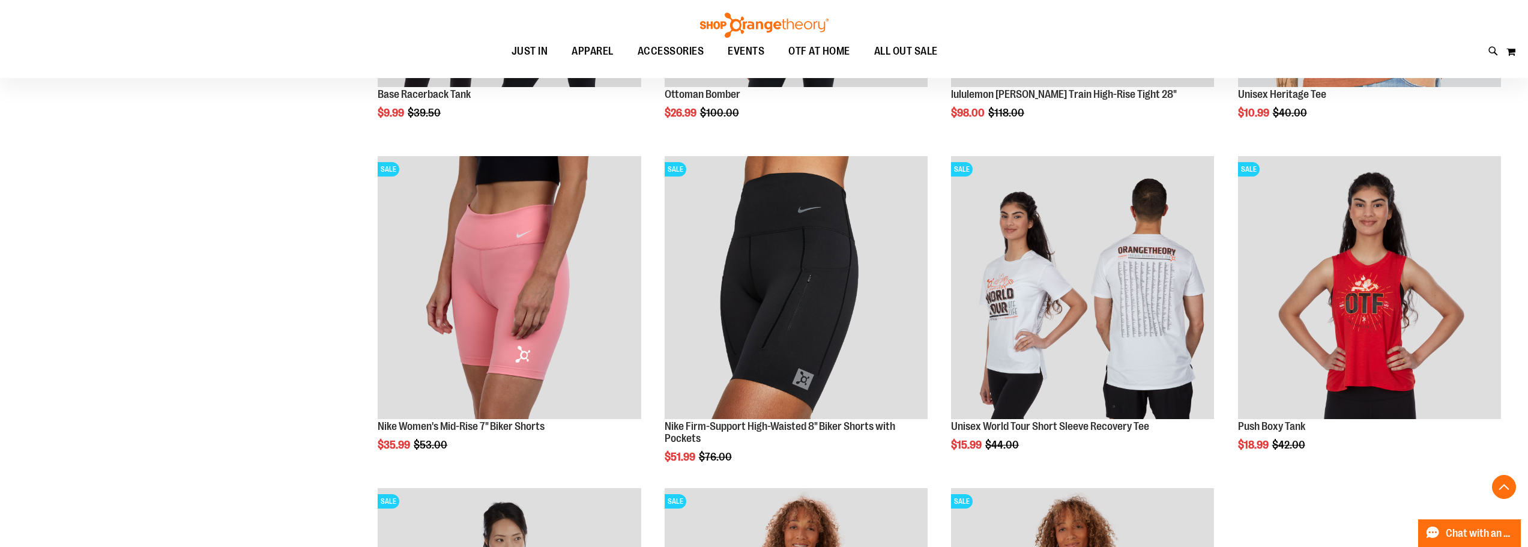
scroll to position [300, 0]
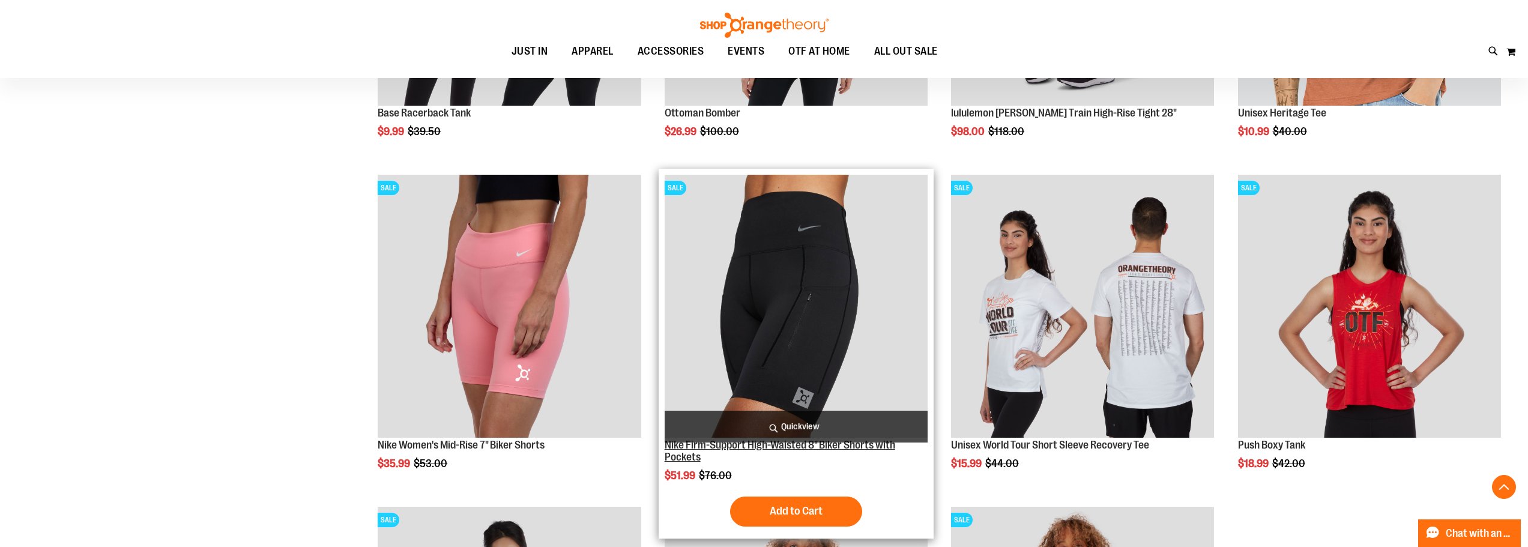
click at [847, 446] on link "Nike Firm-Support High-Waisted 8" Biker Shorts with Pockets" at bounding box center [780, 451] width 231 height 24
click at [844, 440] on span "Quickview" at bounding box center [796, 427] width 263 height 32
